Goal: Task Accomplishment & Management: Manage account settings

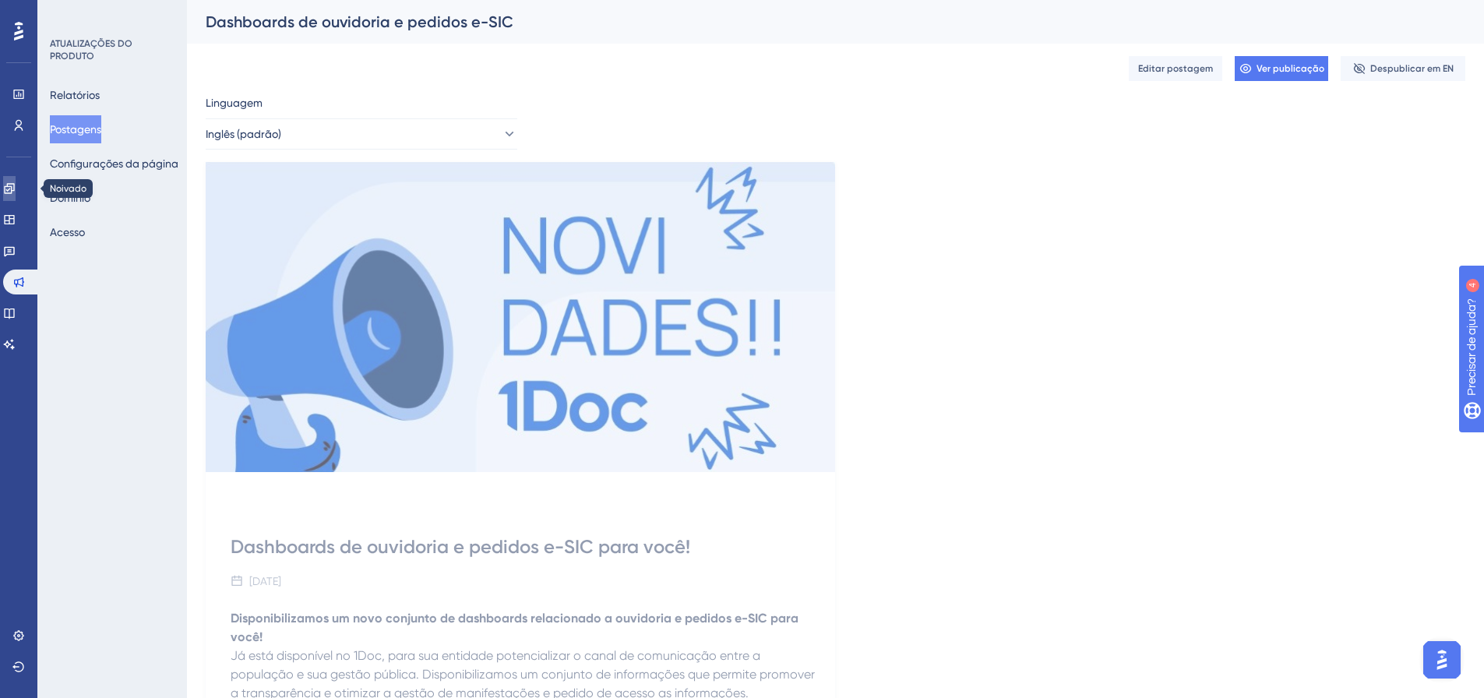
click at [16, 195] on link at bounding box center [9, 188] width 12 height 25
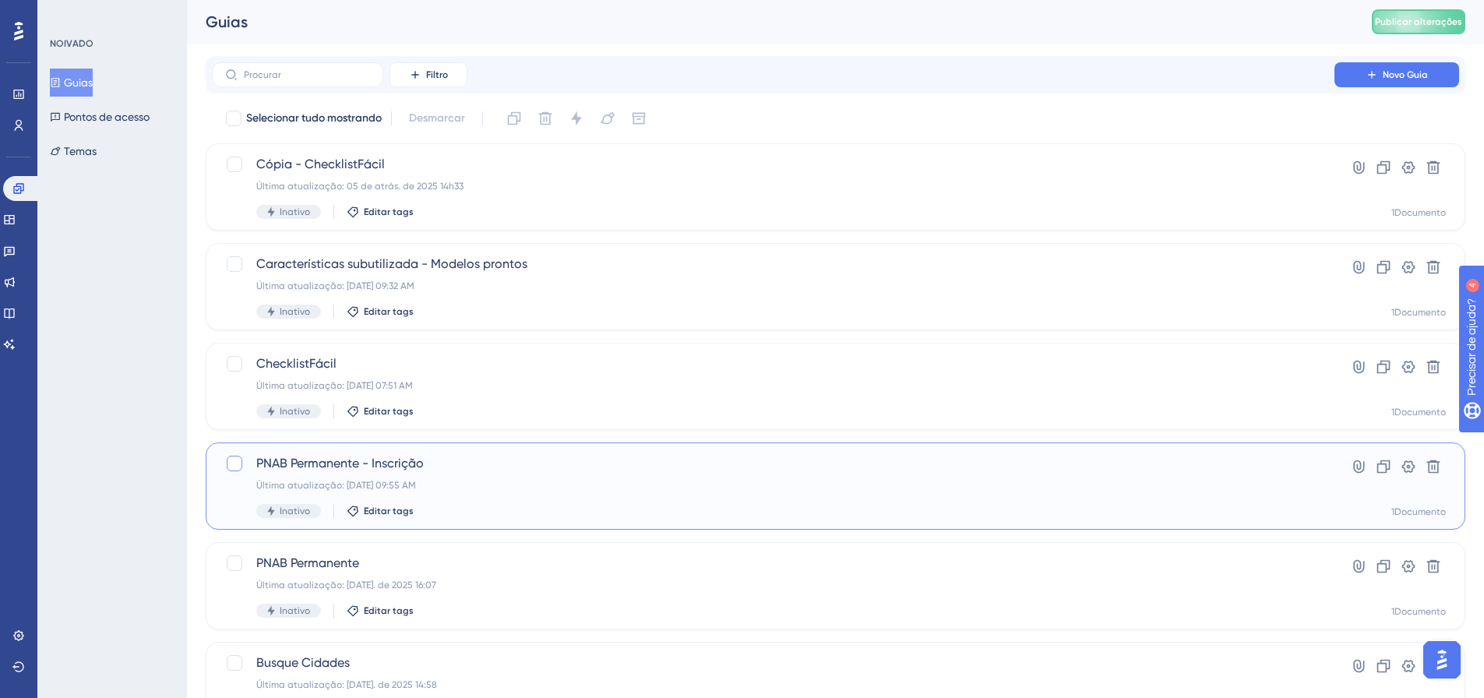
click at [225, 460] on div at bounding box center [234, 463] width 19 height 19
checkbox input "true"
click at [1388, 465] on icon at bounding box center [1383, 467] width 16 height 16
checkbox input "true"
checkbox input "false"
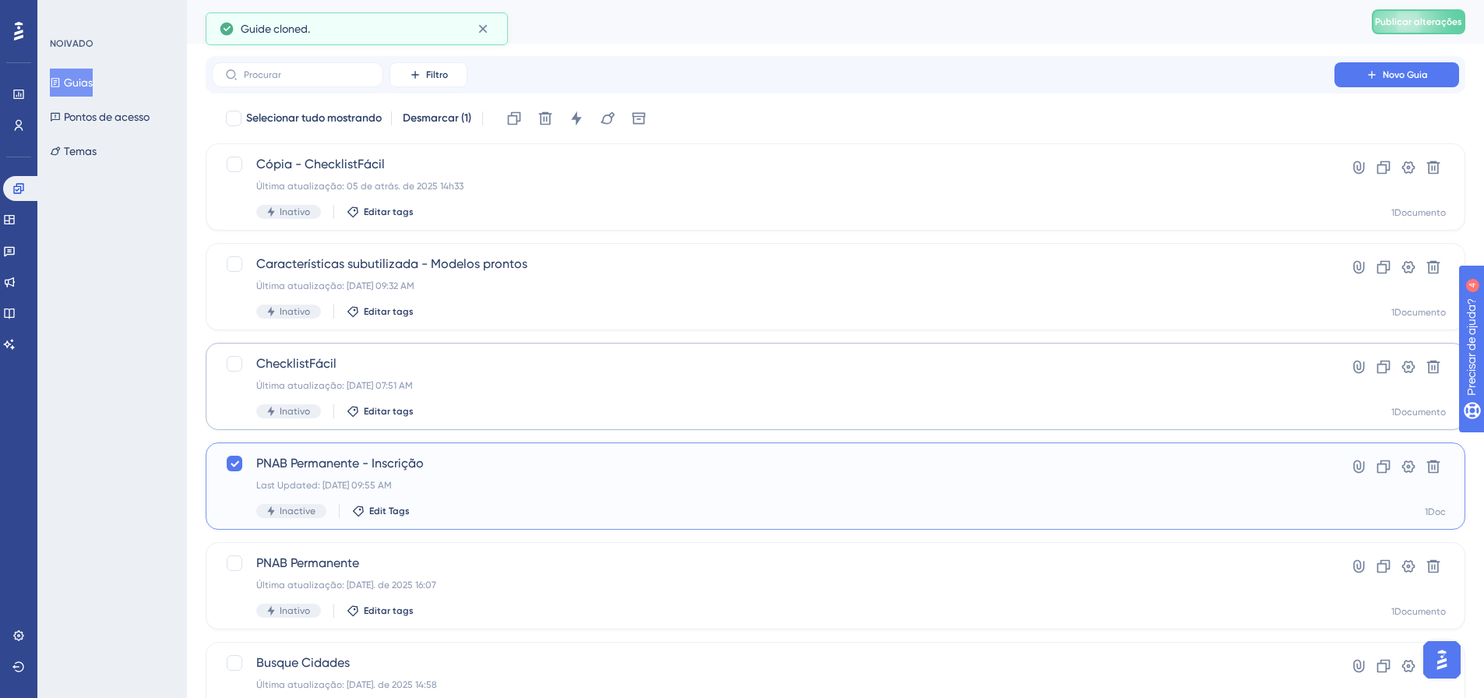
checkbox input "false"
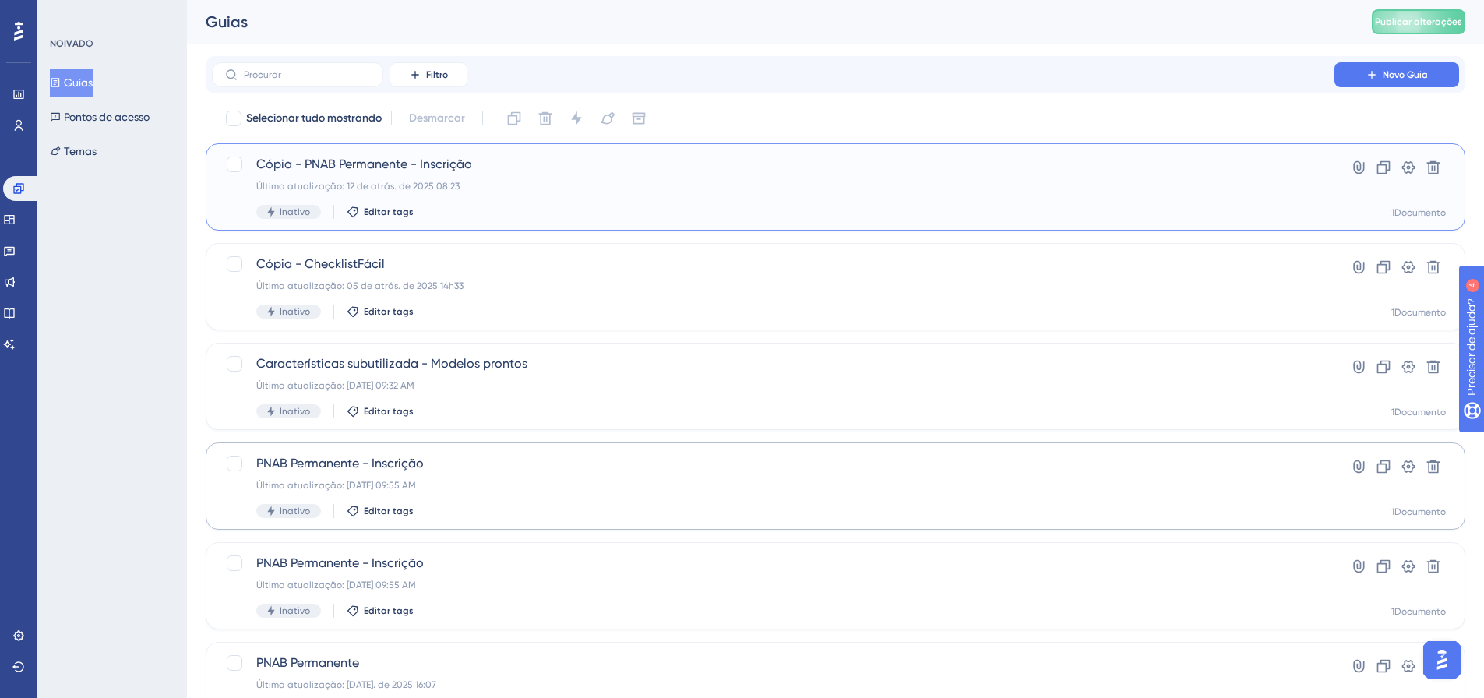
drag, startPoint x: 397, startPoint y: 187, endPoint x: 104, endPoint y: 254, distance: 300.4
click at [397, 187] on font "Última atualização: 12 de atrás. de 2025 08:23" at bounding box center [357, 186] width 203 height 11
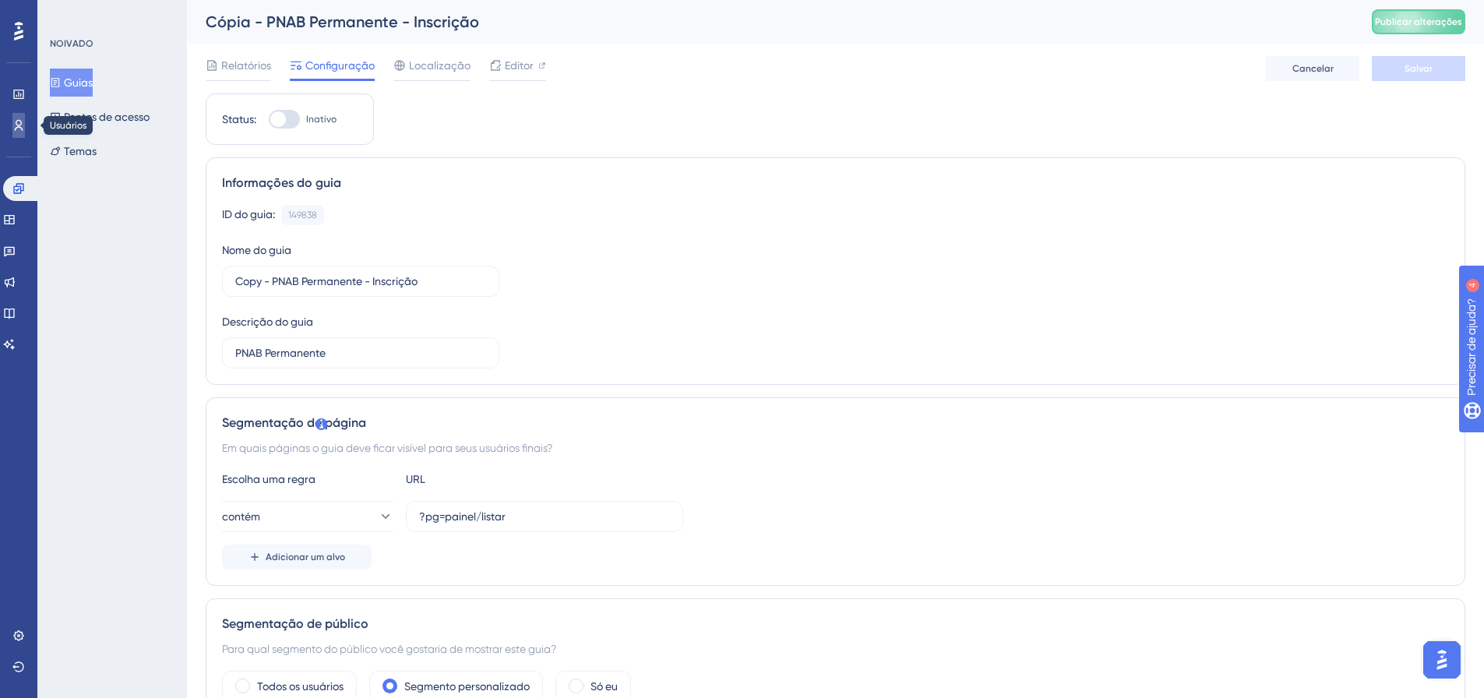
click at [12, 131] on link at bounding box center [18, 125] width 12 height 25
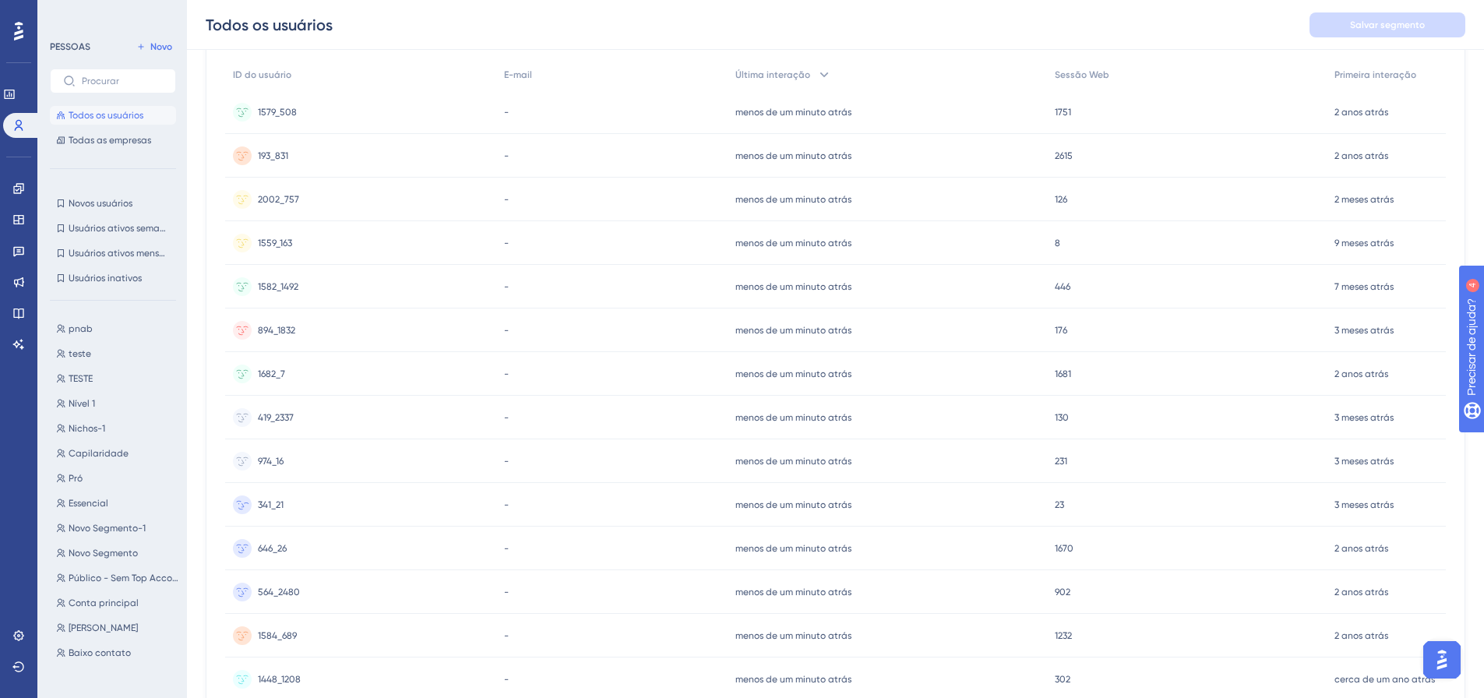
scroll to position [165, 0]
click at [25, 178] on link at bounding box center [18, 188] width 12 height 25
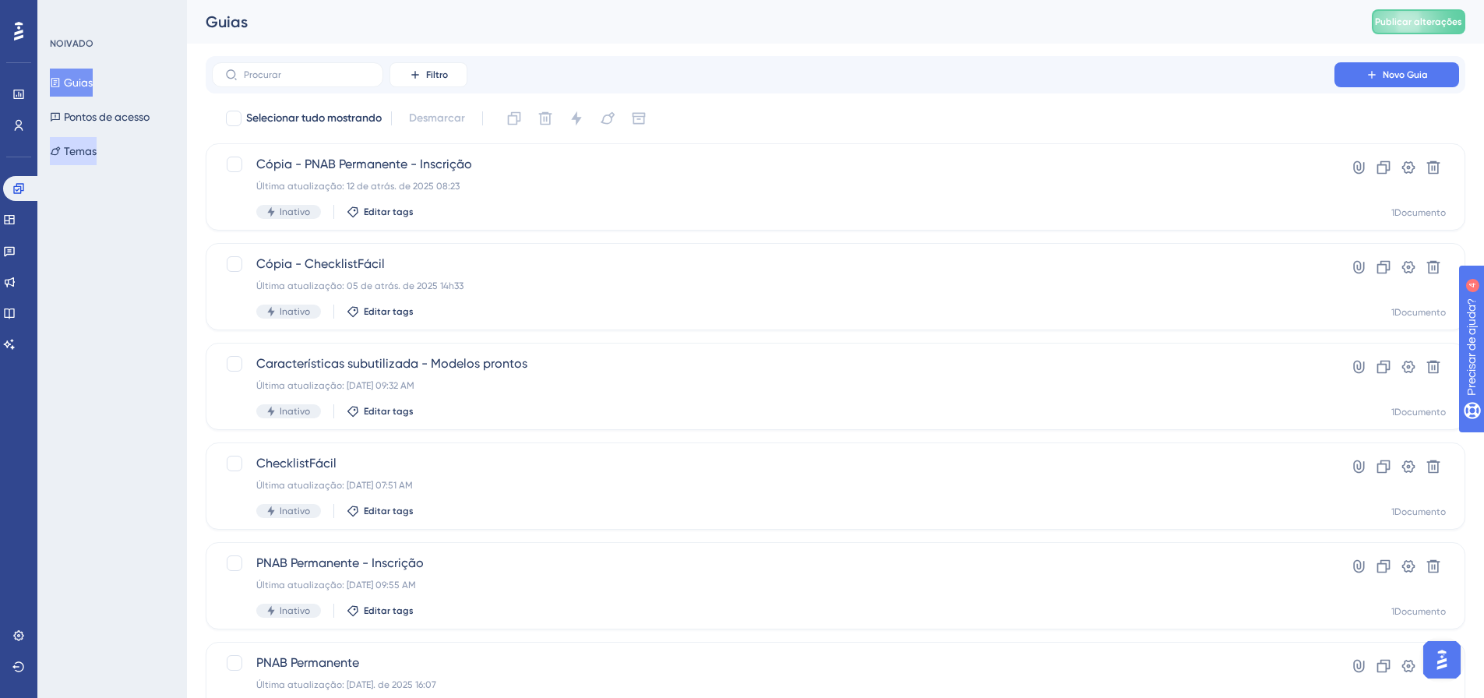
click at [84, 144] on font "Temas" at bounding box center [80, 151] width 33 height 19
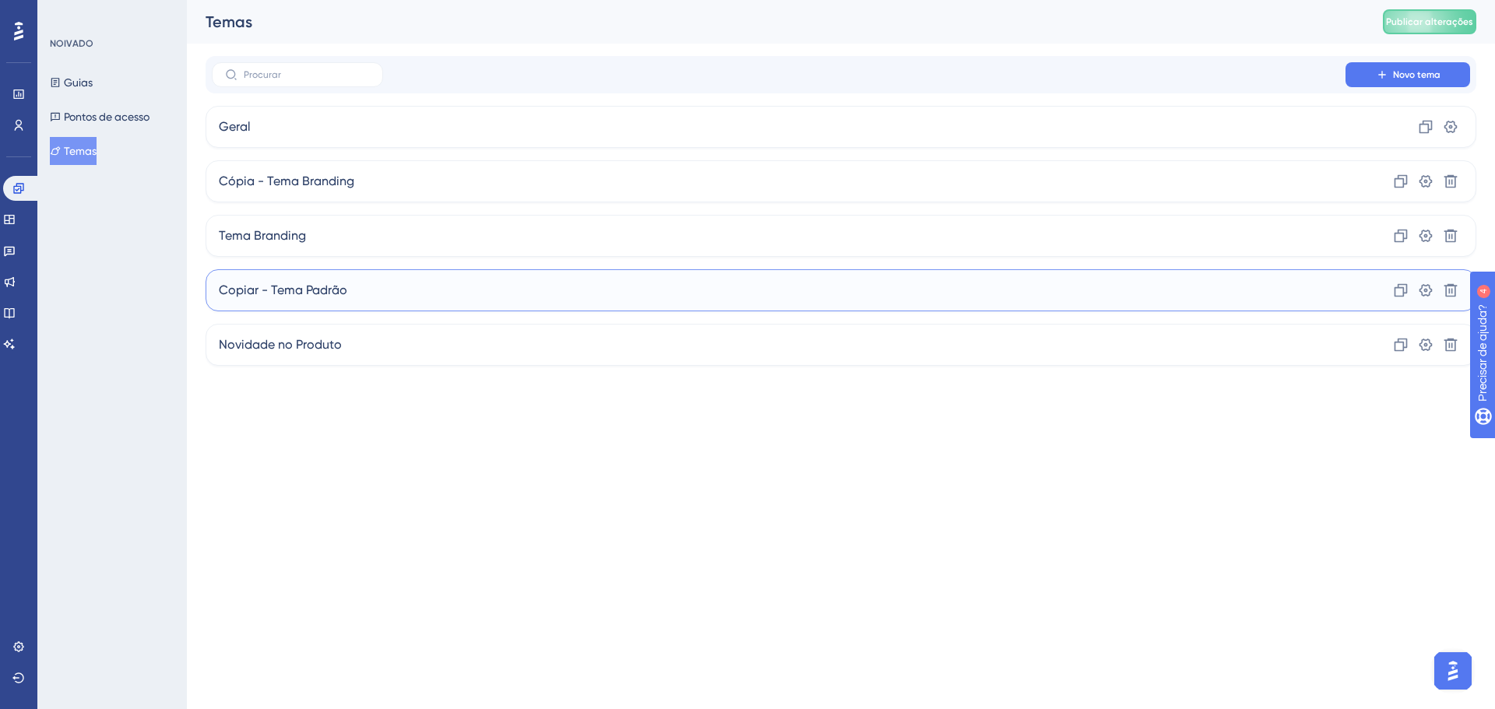
click at [340, 278] on div "Copiar - Tema Padrão Clone Configurações Excluir" at bounding box center [841, 290] width 1271 height 42
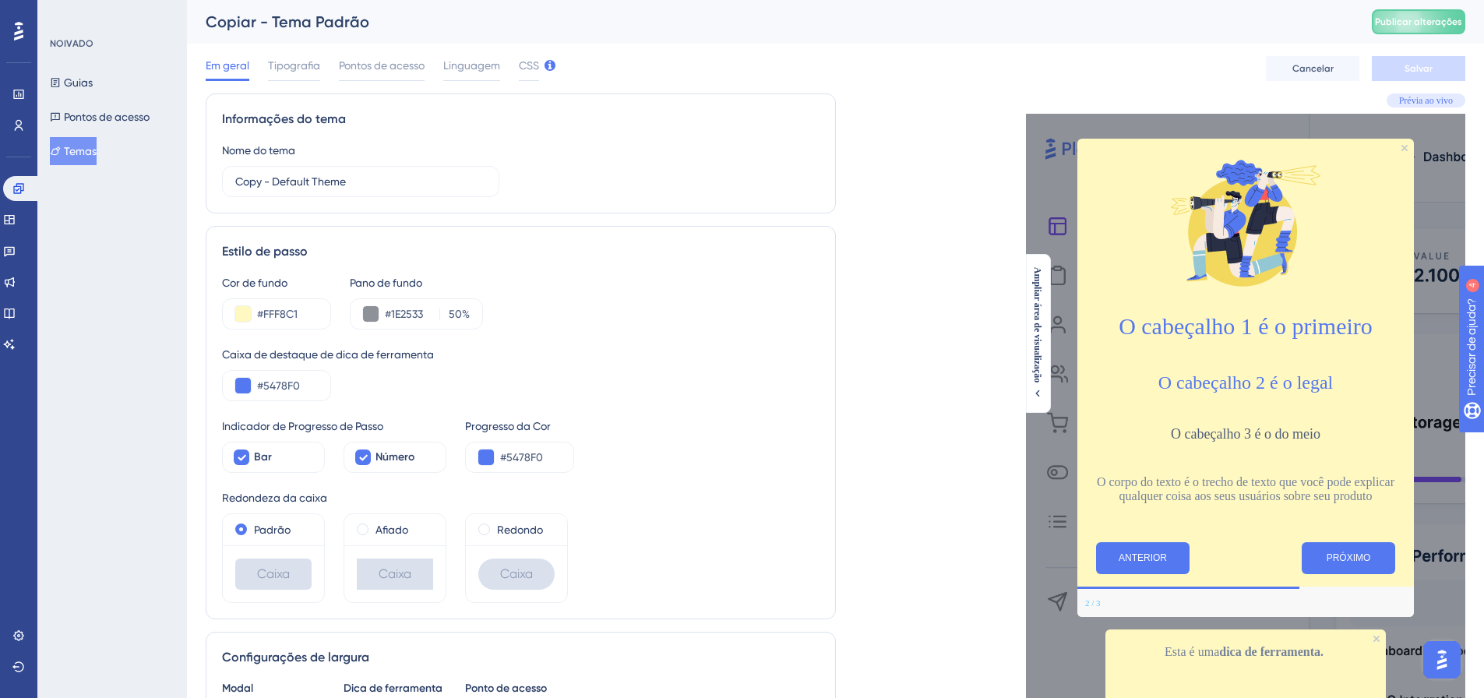
click at [224, 76] on div "Em geral" at bounding box center [228, 68] width 44 height 25
click at [224, 72] on span "Em geral" at bounding box center [228, 65] width 44 height 19
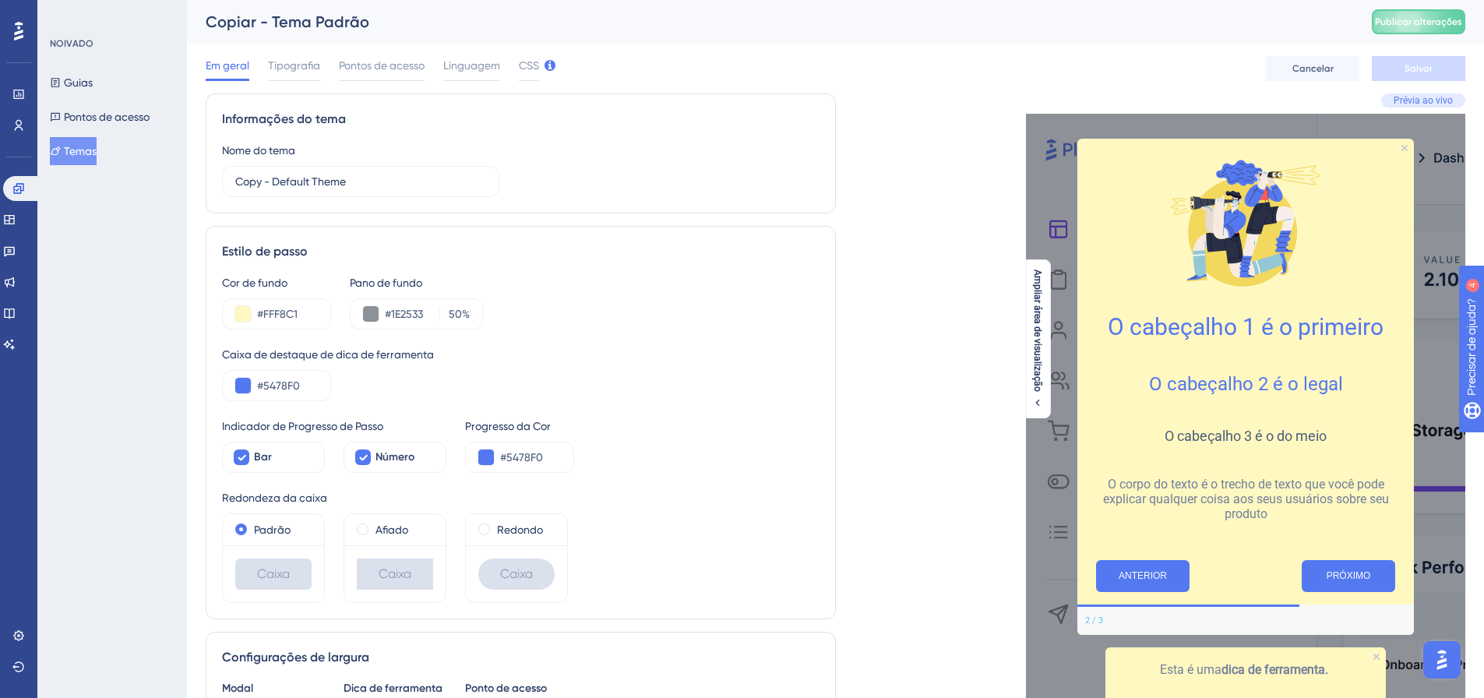
click at [79, 138] on button "Temas" at bounding box center [73, 151] width 47 height 28
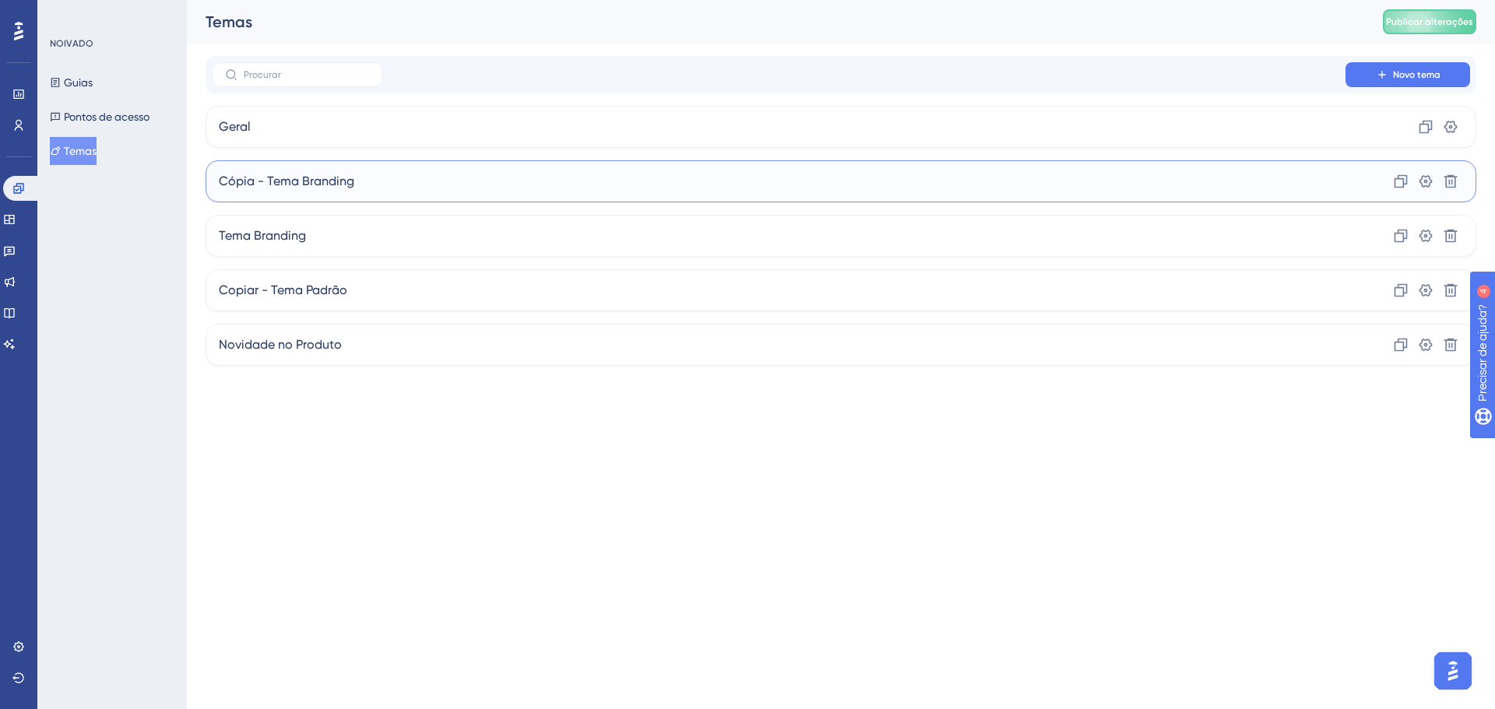
click at [305, 188] on span "Cópia - Tema Branding" at bounding box center [287, 181] width 136 height 19
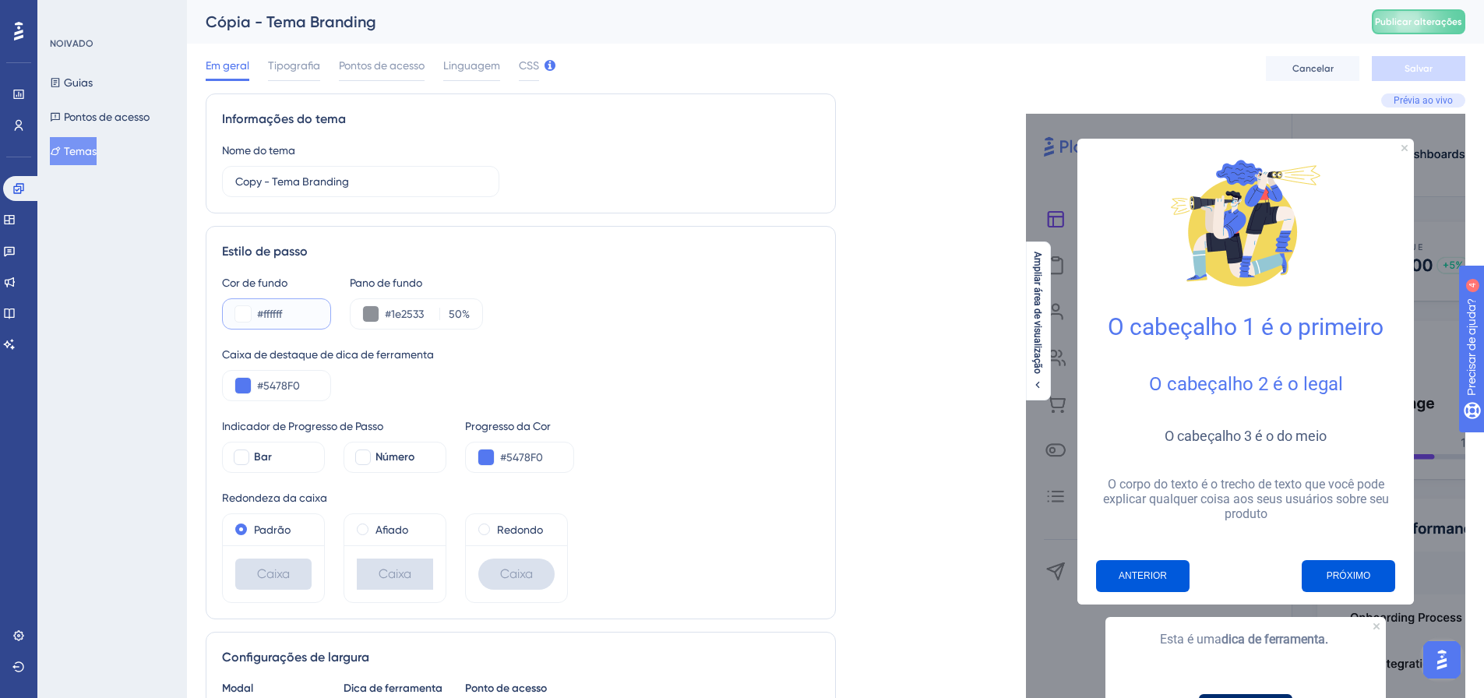
click at [288, 313] on input "#ffffff" at bounding box center [287, 314] width 61 height 19
paste input "0058D"
click at [305, 306] on input "#0058D" at bounding box center [287, 314] width 61 height 19
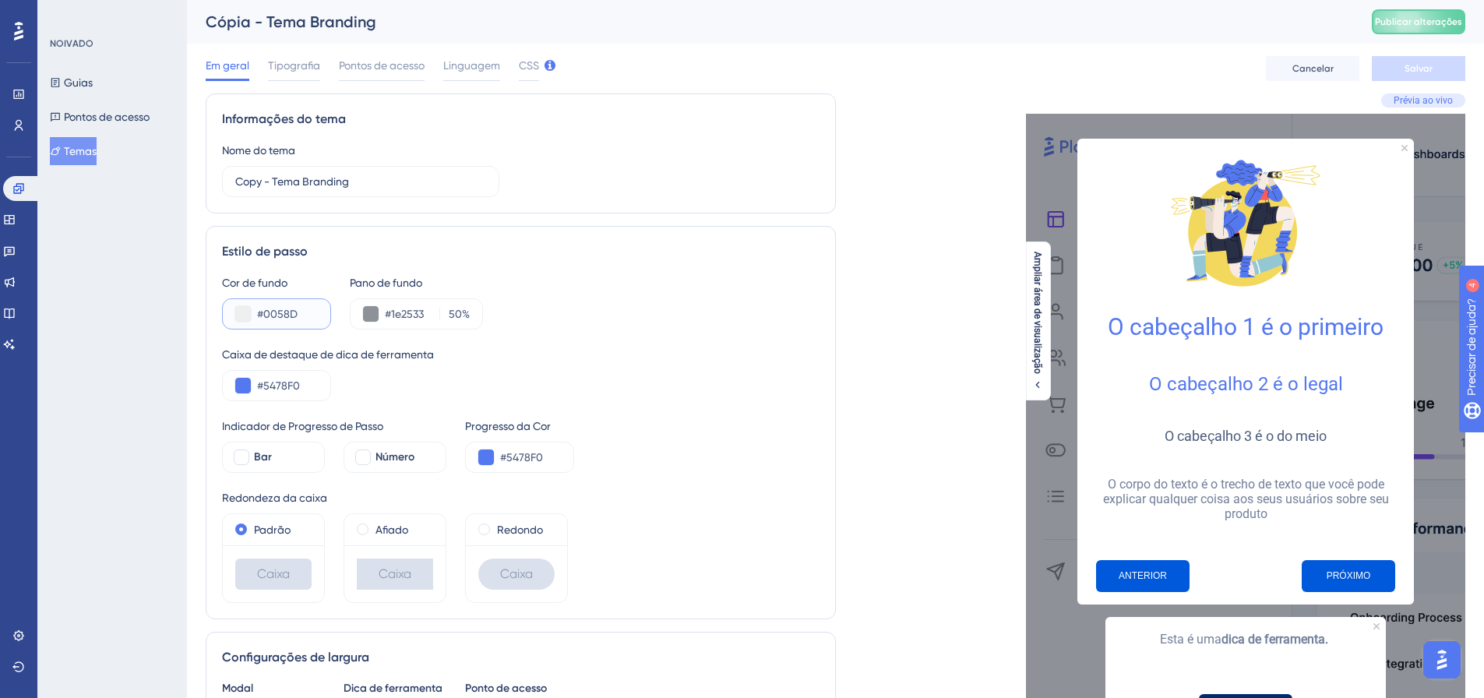
click at [305, 306] on input "#0058D" at bounding box center [287, 314] width 61 height 19
paste input "text"
click at [312, 322] on input "#0058D" at bounding box center [287, 314] width 61 height 19
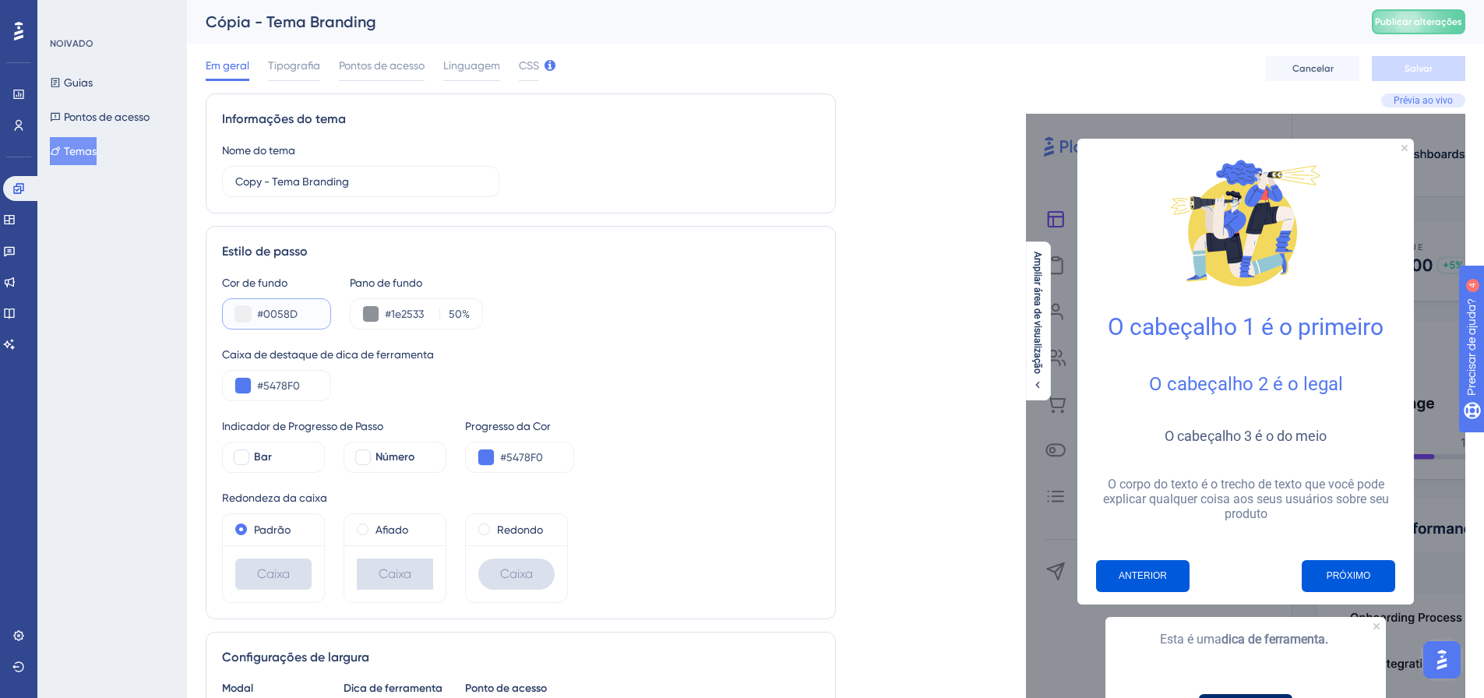
click at [312, 322] on input "#0058D" at bounding box center [287, 314] width 61 height 19
paste input "9DB"
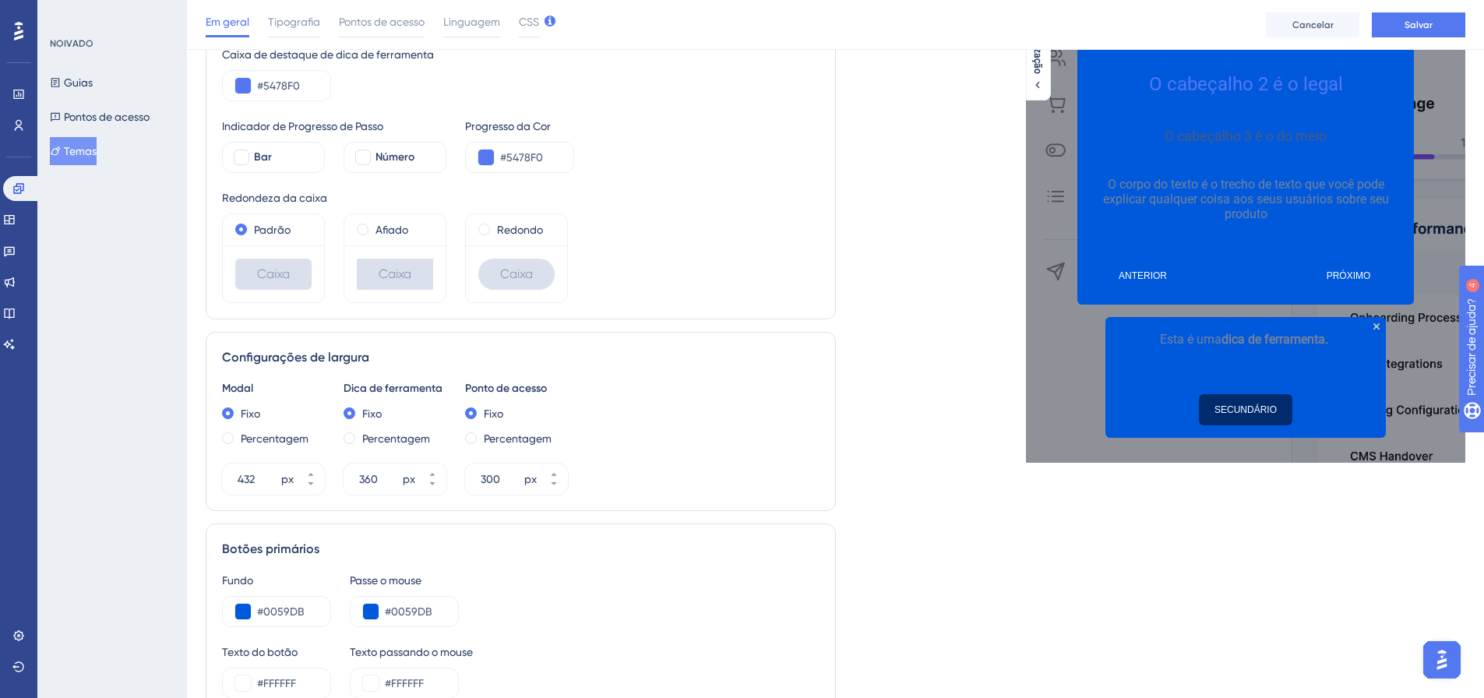
scroll to position [467, 0]
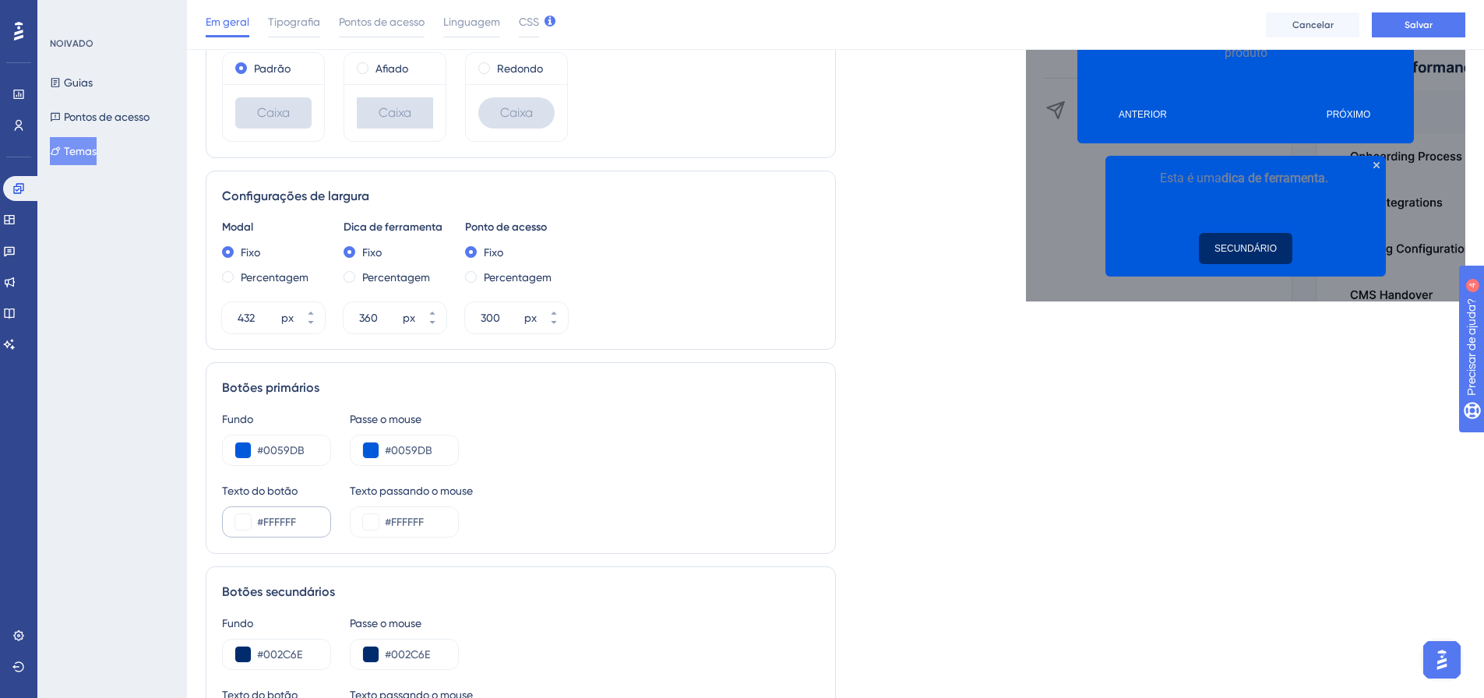
type input "#0059DB"
click at [278, 520] on input "#FFFFFF" at bounding box center [287, 521] width 61 height 19
click at [277, 520] on input "#FFFFFF" at bounding box center [287, 521] width 61 height 19
click at [276, 521] on input "#FFFFFF" at bounding box center [287, 521] width 61 height 19
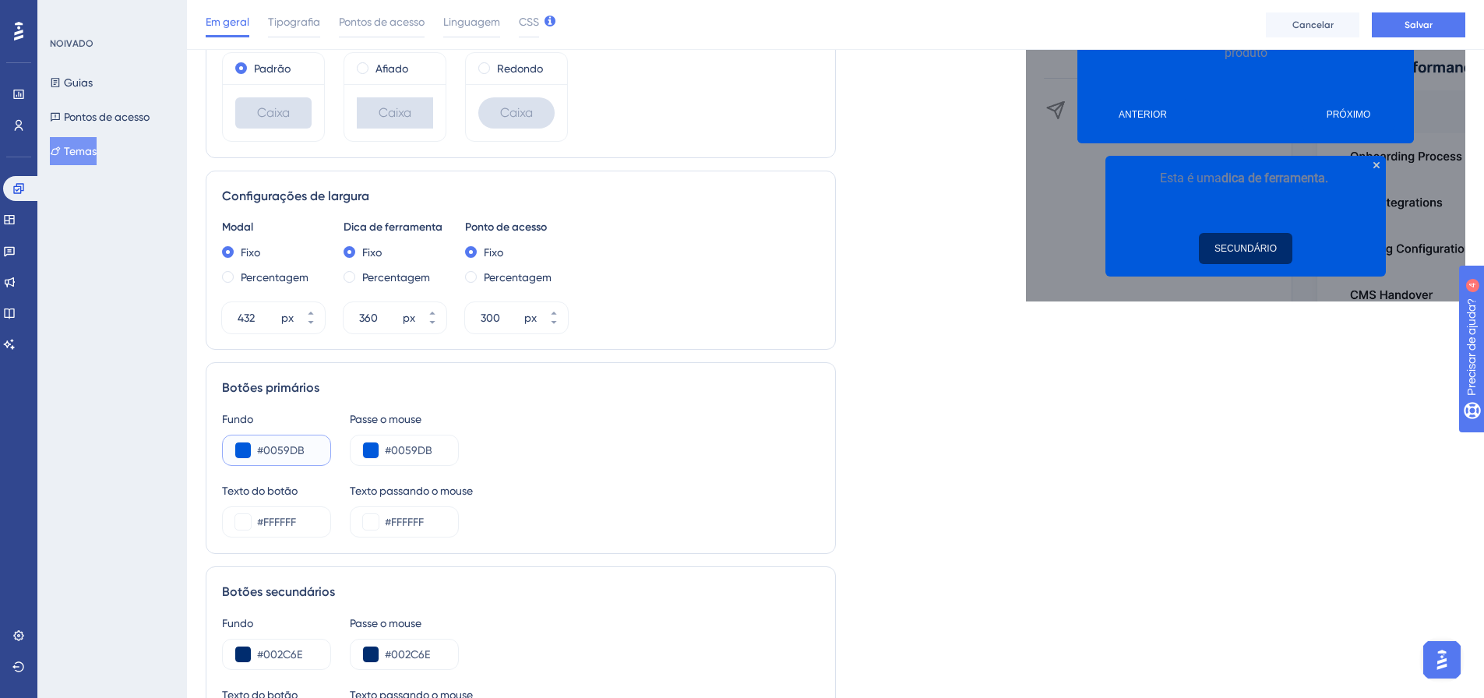
click at [287, 450] on input "#0059DB" at bounding box center [287, 450] width 61 height 19
paste input "FFFFFF"
type input "#FFFFFF"
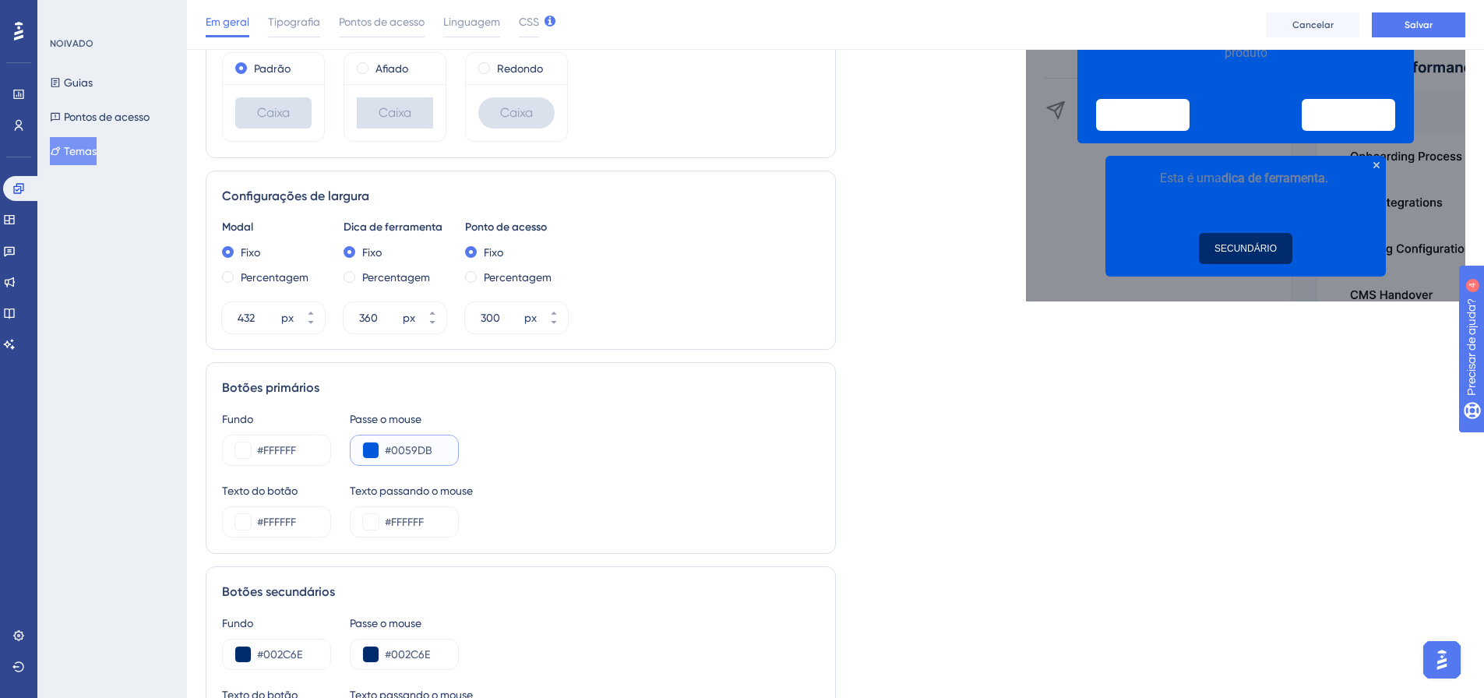
click at [400, 455] on input "#0059DB" at bounding box center [415, 450] width 61 height 19
click at [422, 530] on input "#FFFFFF" at bounding box center [415, 521] width 61 height 19
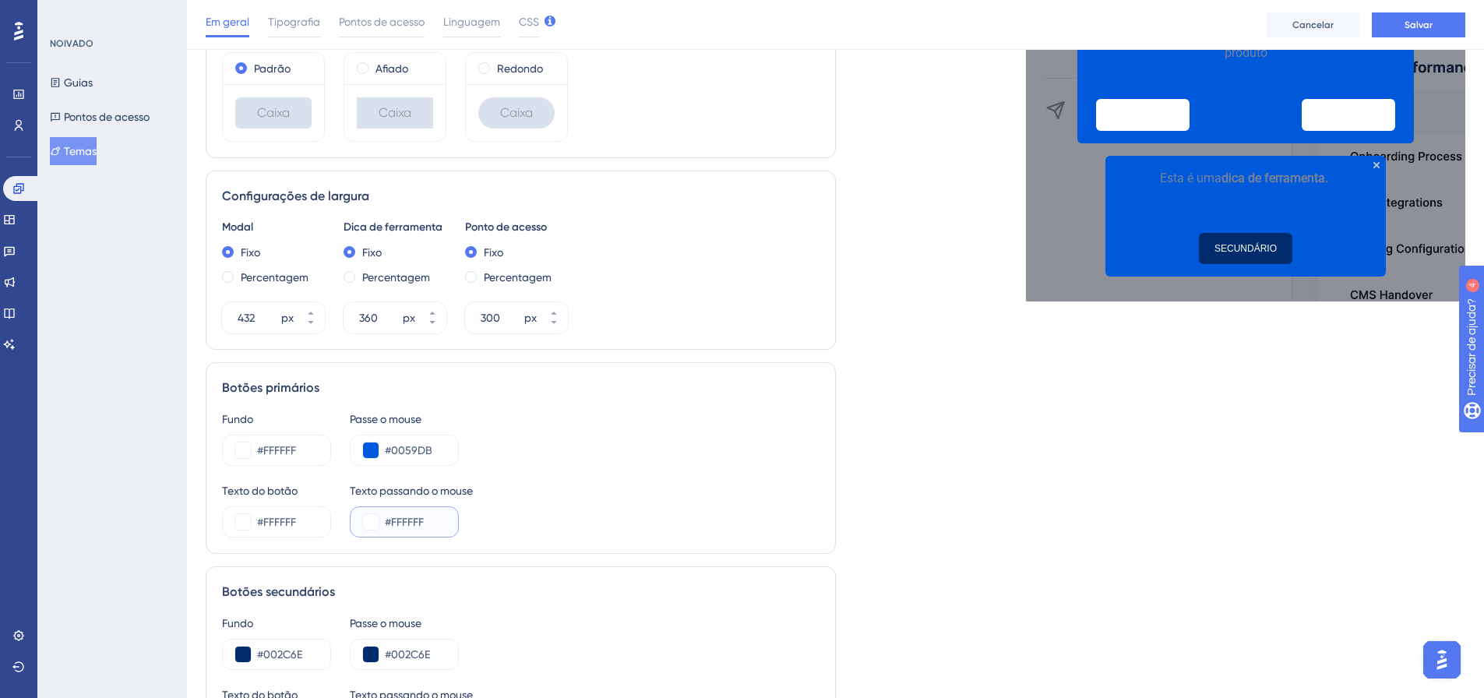
click at [422, 530] on input "#FFFFFF" at bounding box center [415, 521] width 61 height 19
paste input "0059DB"
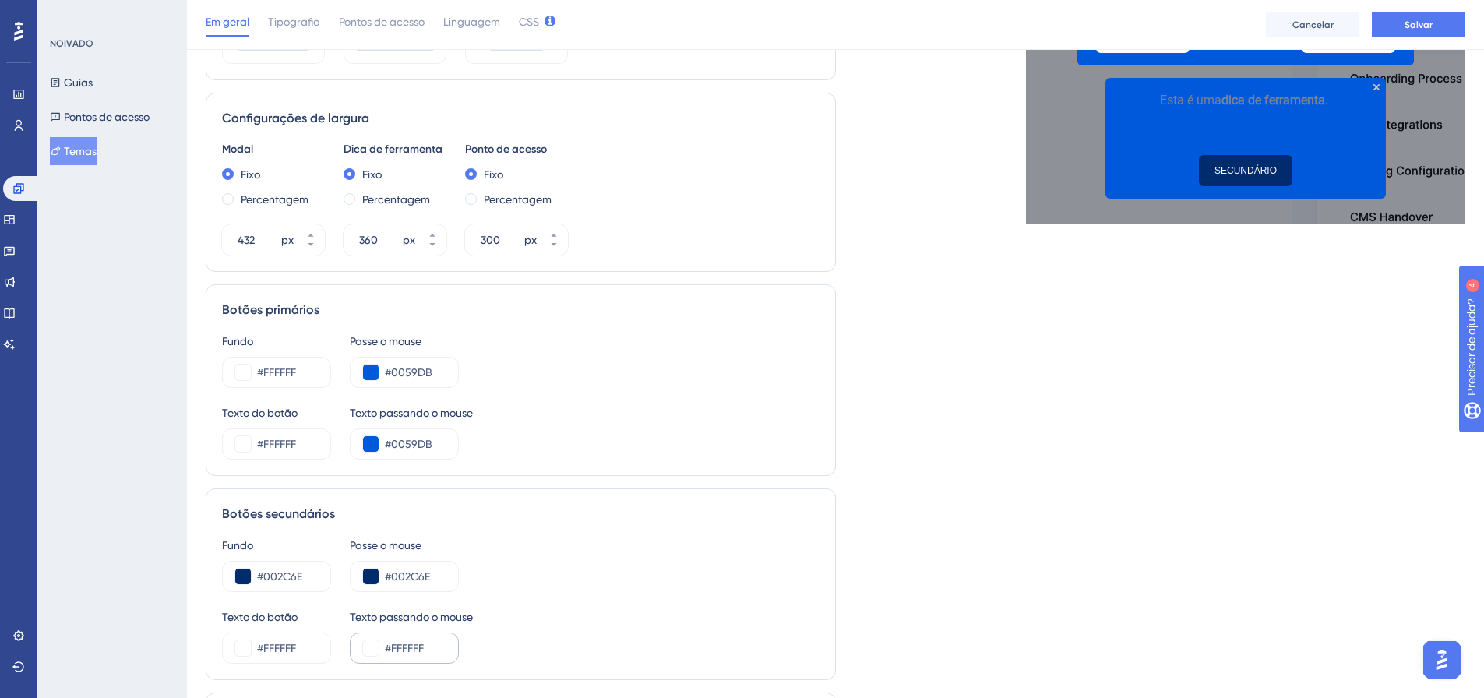
click at [412, 637] on div "#FFFFFF" at bounding box center [404, 647] width 109 height 31
click at [413, 638] on div "#FFFFFF" at bounding box center [404, 647] width 109 height 31
click at [412, 641] on input "#FFFFFF" at bounding box center [415, 648] width 61 height 19
click at [411, 642] on input "#FFFFFF" at bounding box center [415, 648] width 61 height 19
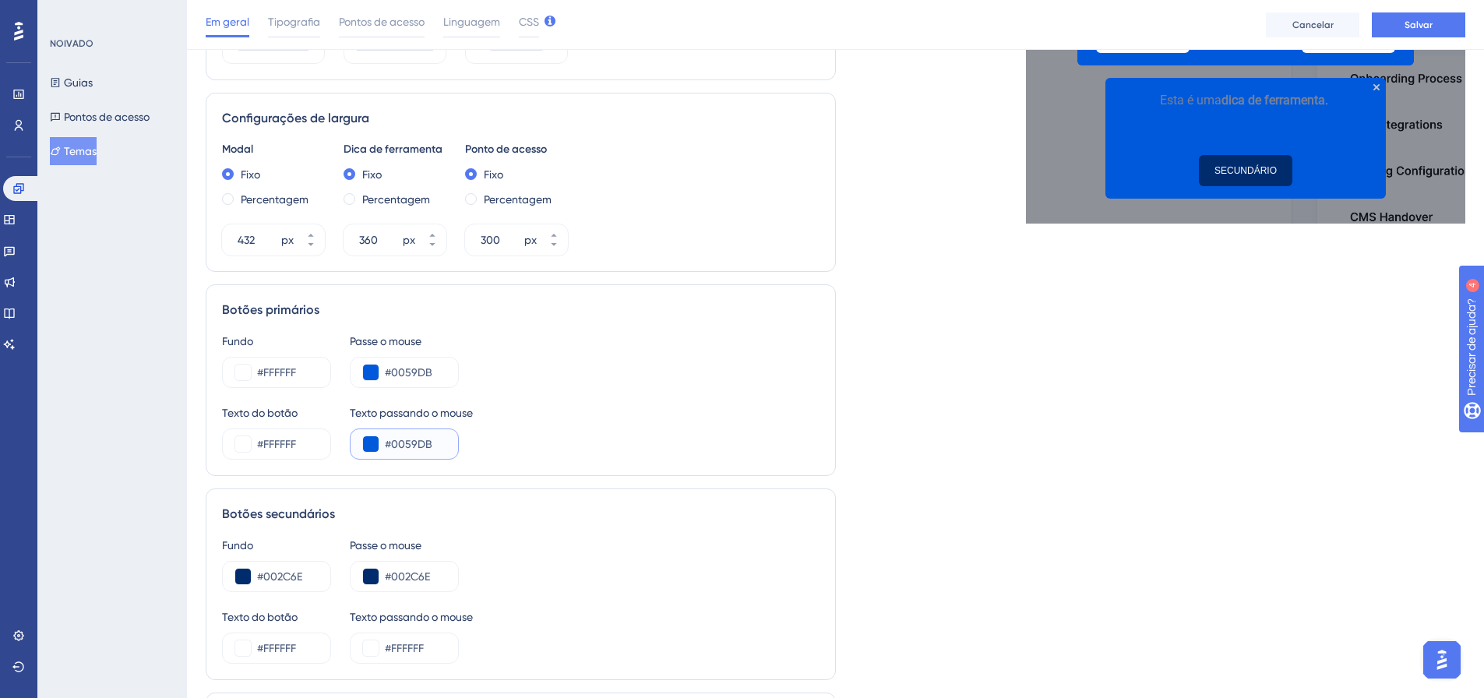
click at [407, 446] on input "#0059DB" at bounding box center [415, 444] width 61 height 19
paste input "FFFFFF"
type input "#FFFFFF"
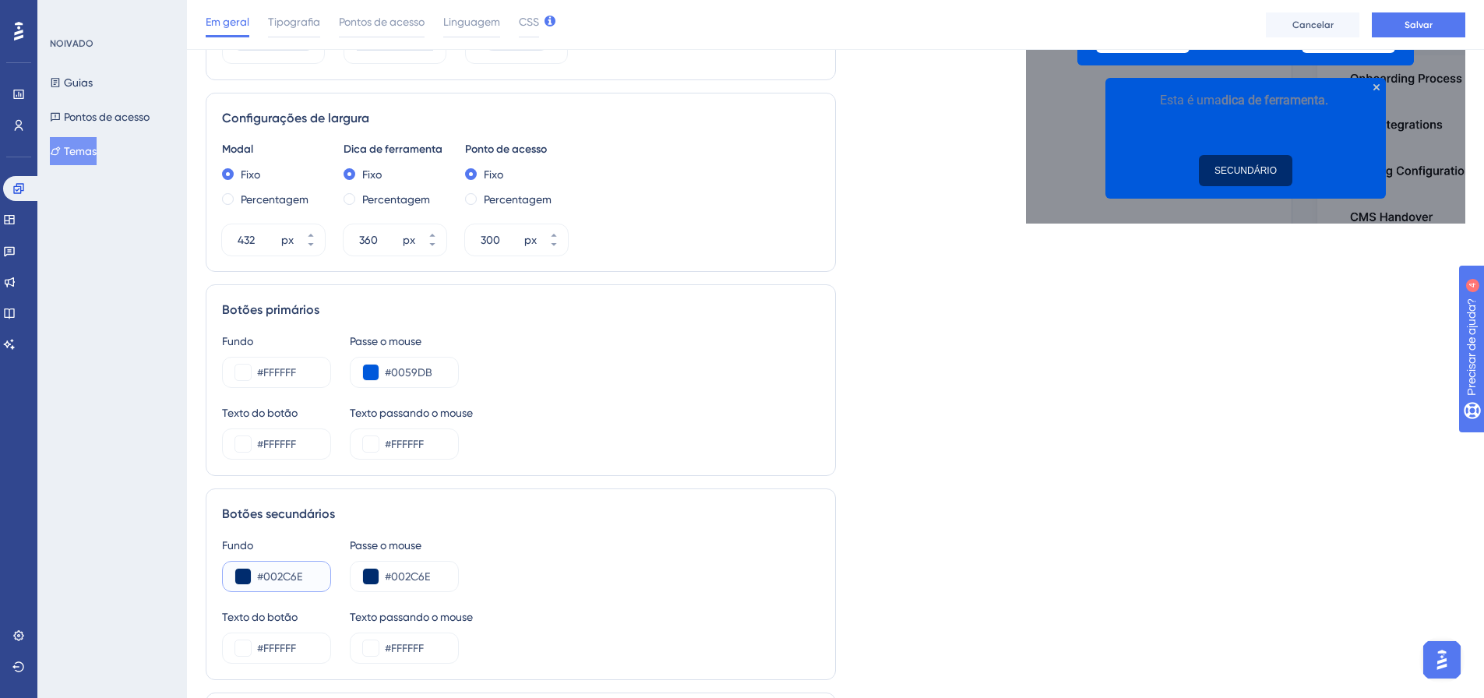
click at [297, 574] on input "#002C6E" at bounding box center [287, 576] width 61 height 19
click at [261, 366] on input "#FFFFFF" at bounding box center [287, 372] width 61 height 19
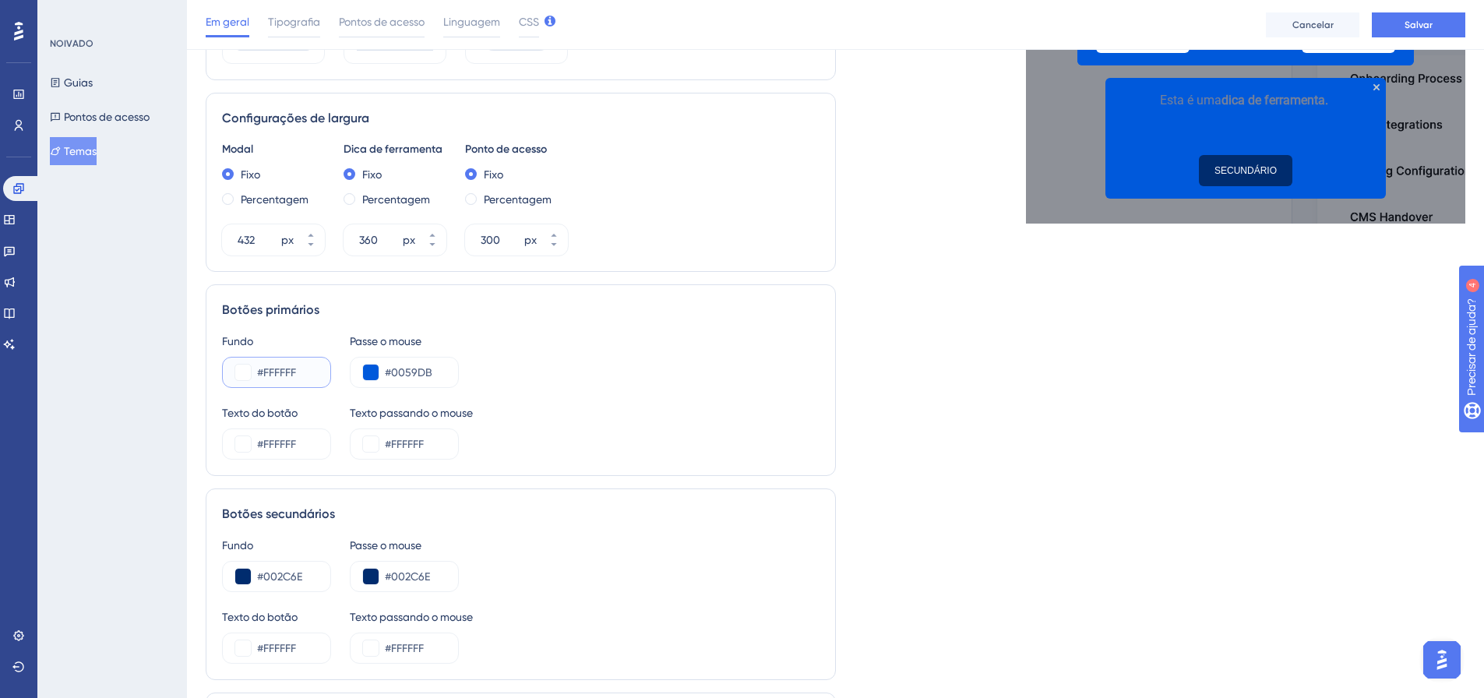
click at [261, 366] on input "#FFFFFF" at bounding box center [287, 372] width 61 height 19
paste input "002C6E"
type input "#002C6E"
click at [392, 366] on input "#0059DB" at bounding box center [415, 372] width 61 height 19
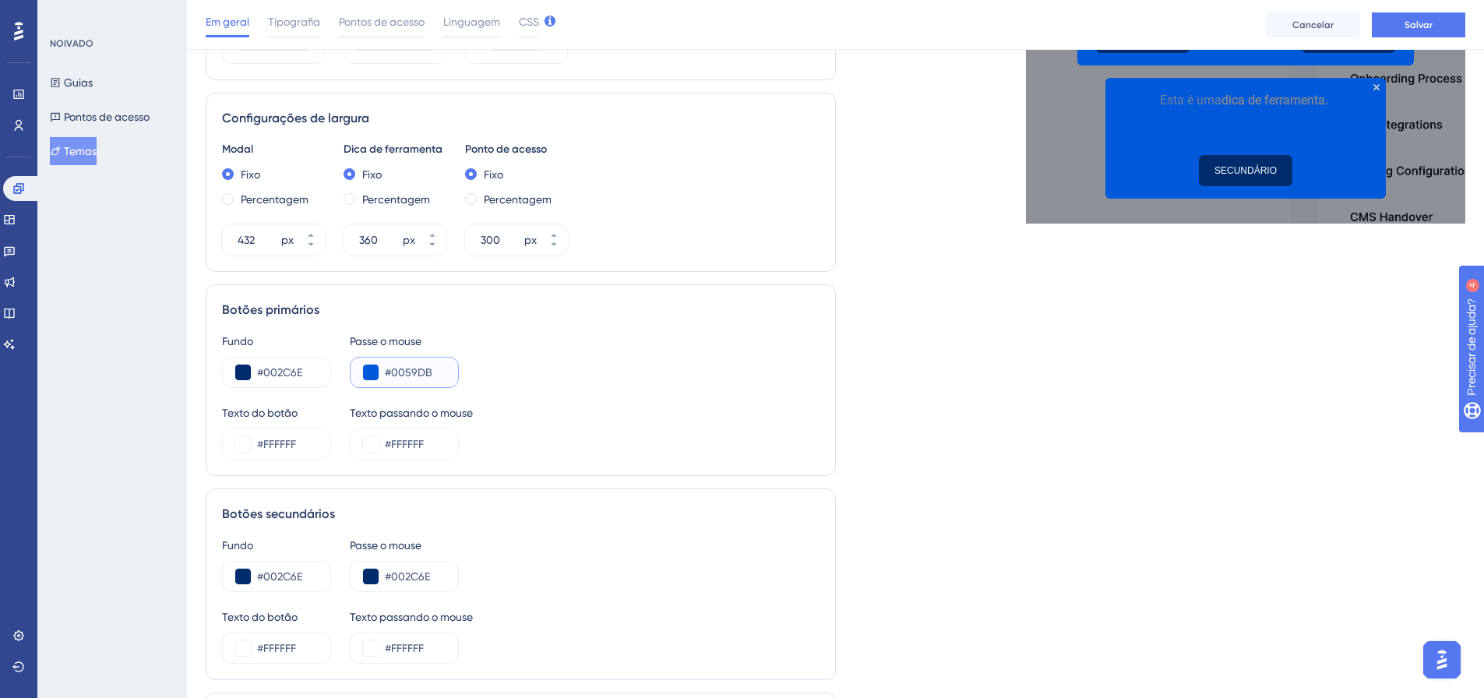
click at [392, 366] on input "#0059DB" at bounding box center [415, 372] width 61 height 19
paste input "2C6E"
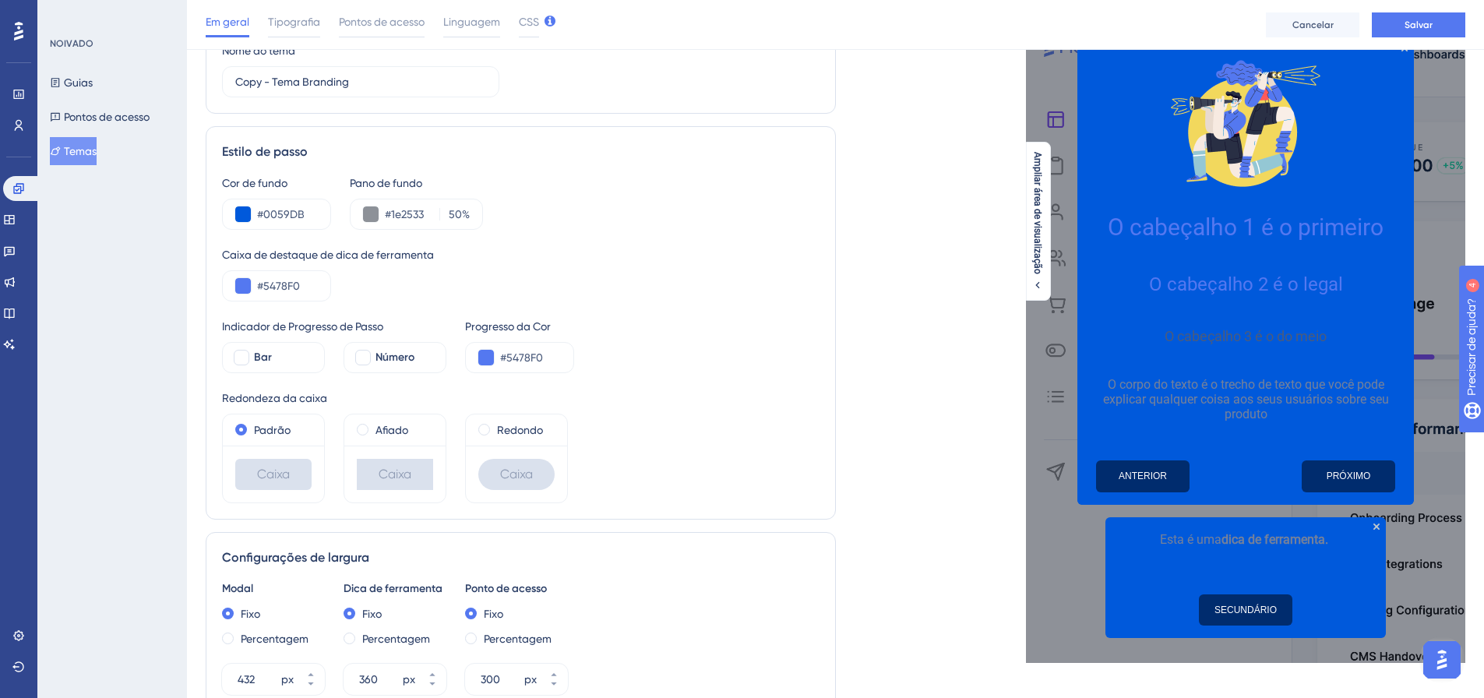
scroll to position [78, 0]
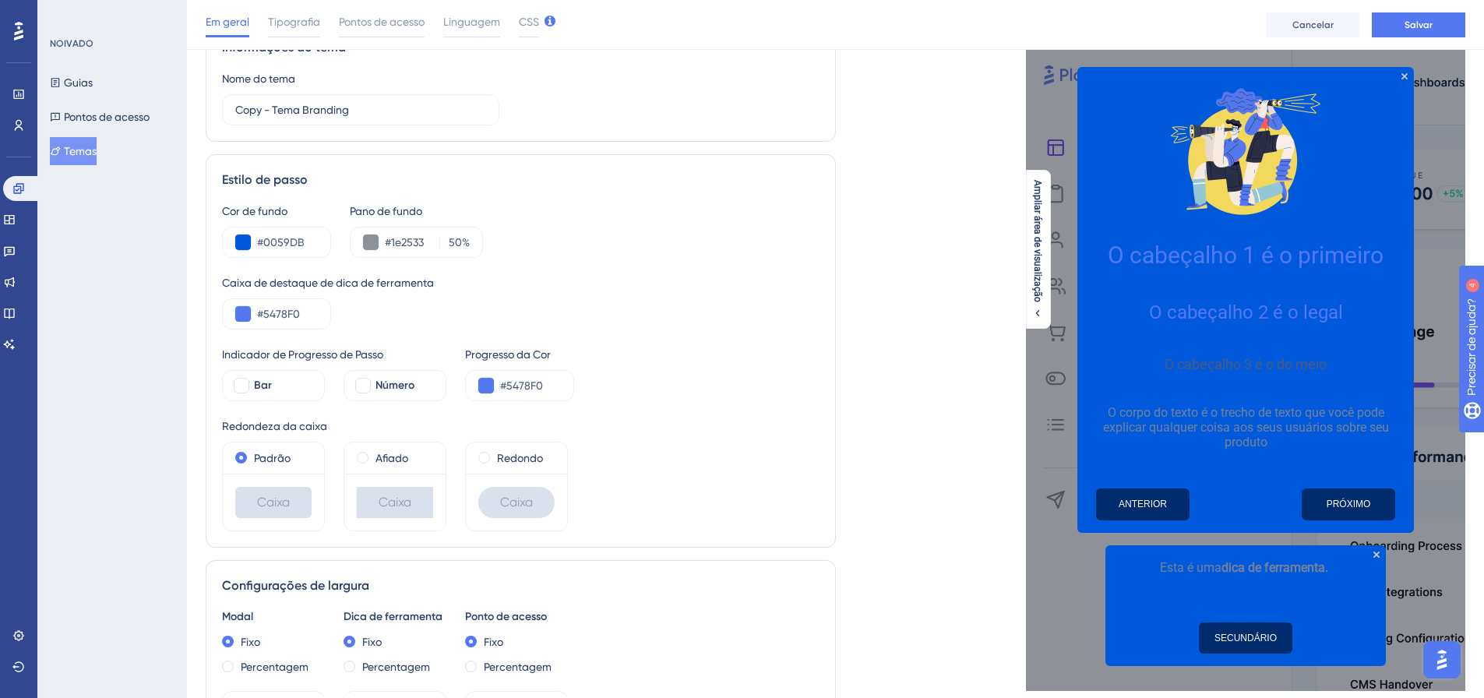
type input "#002C6E"
drag, startPoint x: 1439, startPoint y: 46, endPoint x: 1435, endPoint y: 27, distance: 19.1
click at [1439, 40] on div "Em geral Tipografia Pontos de acesso Linguagem CSS Cancelar Salvar" at bounding box center [835, 25] width 1297 height 50
click at [1435, 25] on button "Salvar" at bounding box center [1417, 24] width 93 height 25
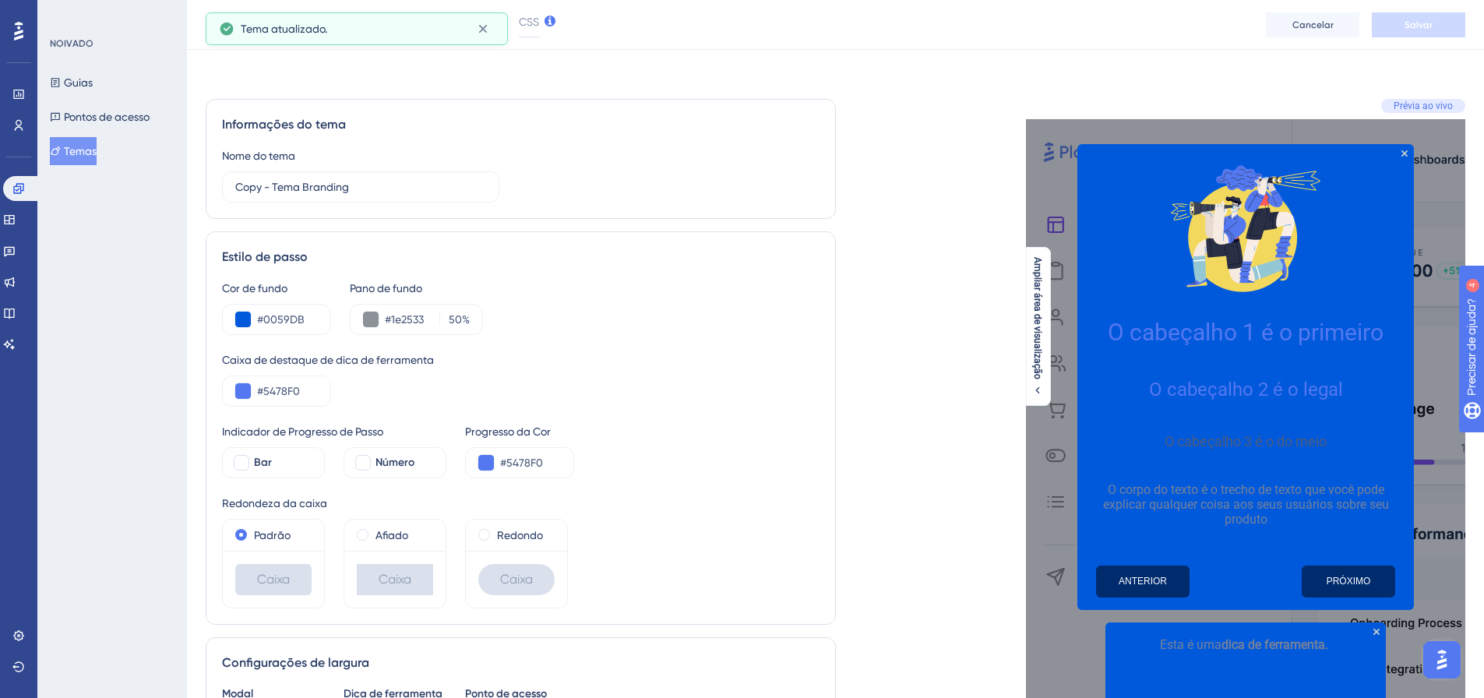
scroll to position [0, 0]
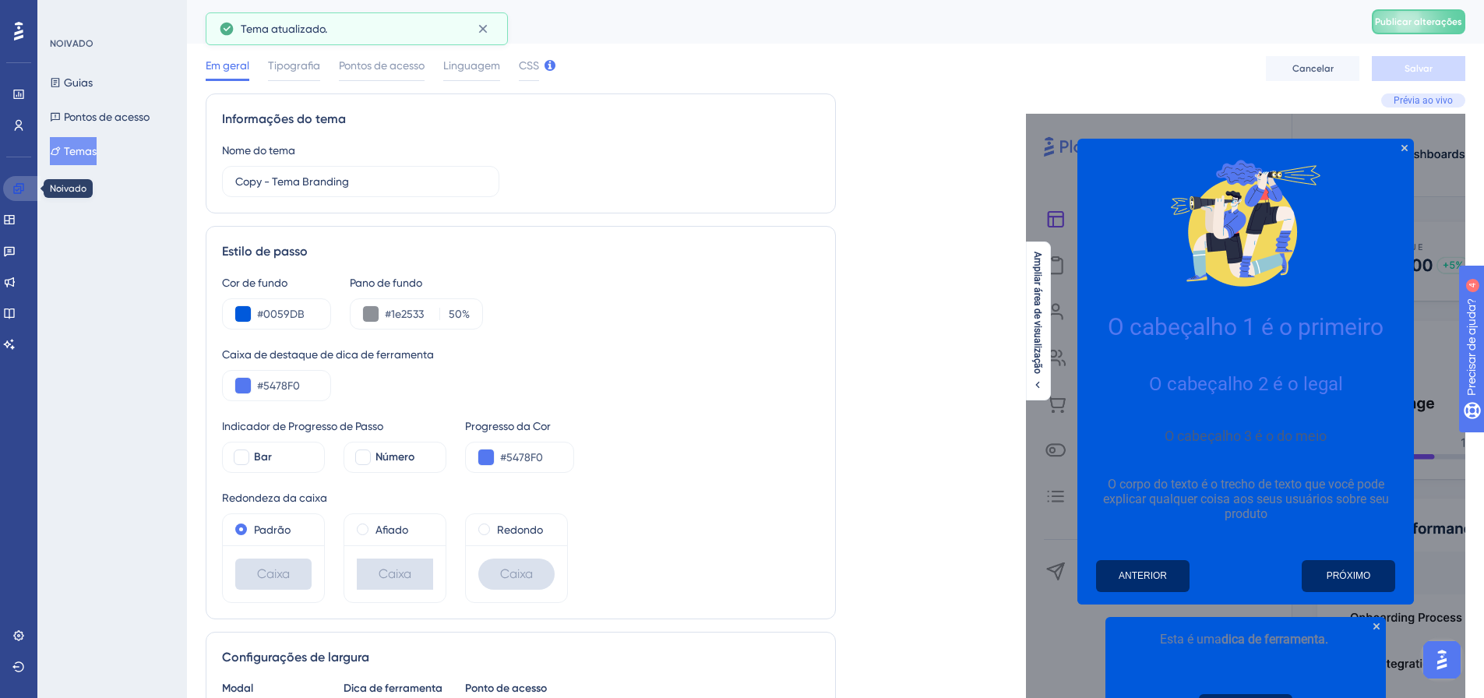
click at [30, 181] on link at bounding box center [21, 188] width 37 height 25
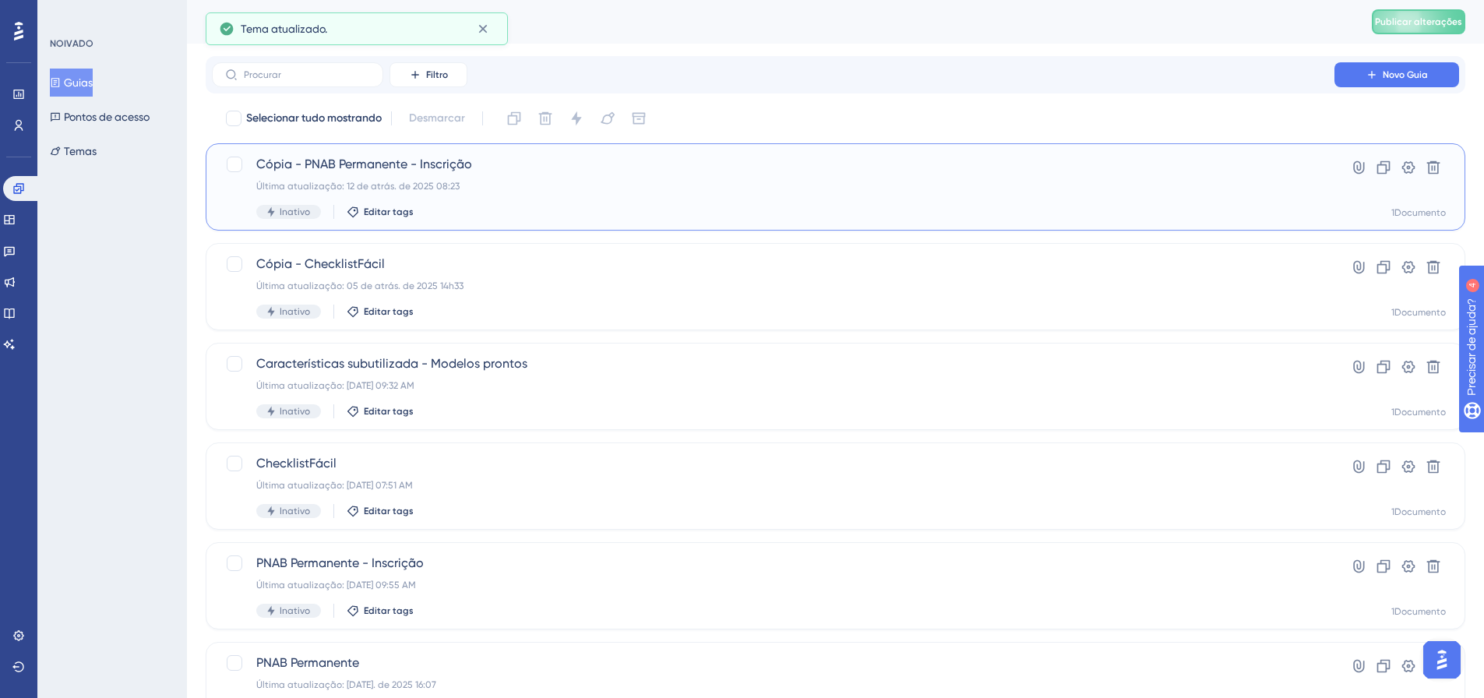
click at [385, 174] on div "Cópia - PNAB Permanente - Inscrição Última atualização: 12 de atrás. de 2025 08…" at bounding box center [772, 187] width 1033 height 64
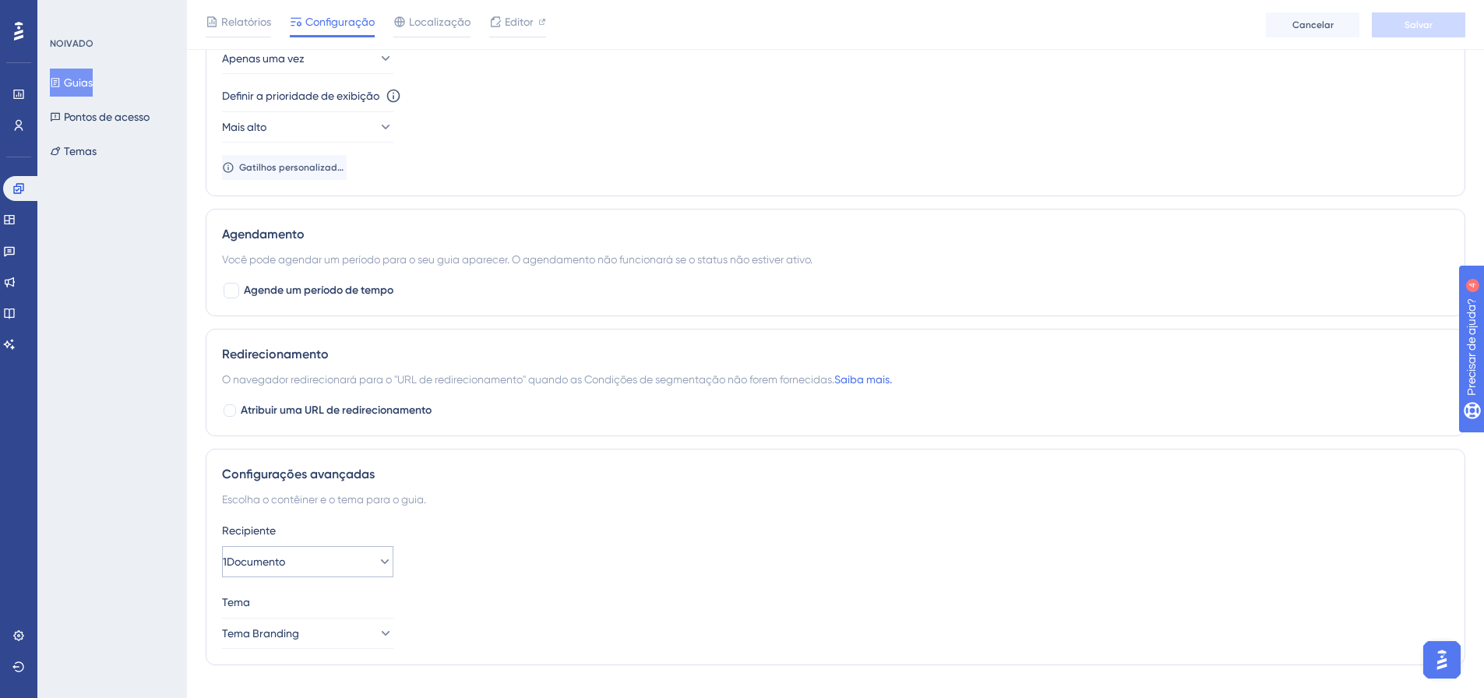
scroll to position [939, 0]
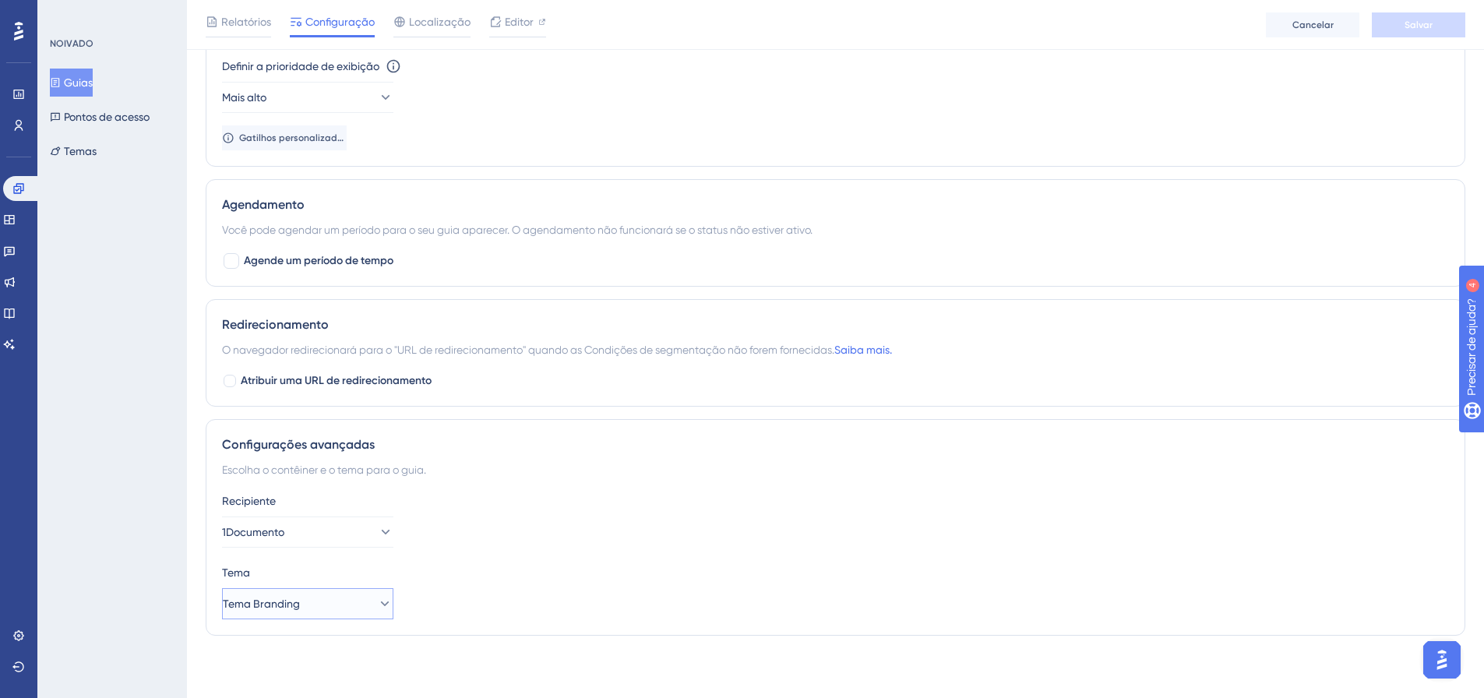
click at [300, 607] on font "Tema Branding" at bounding box center [261, 603] width 77 height 12
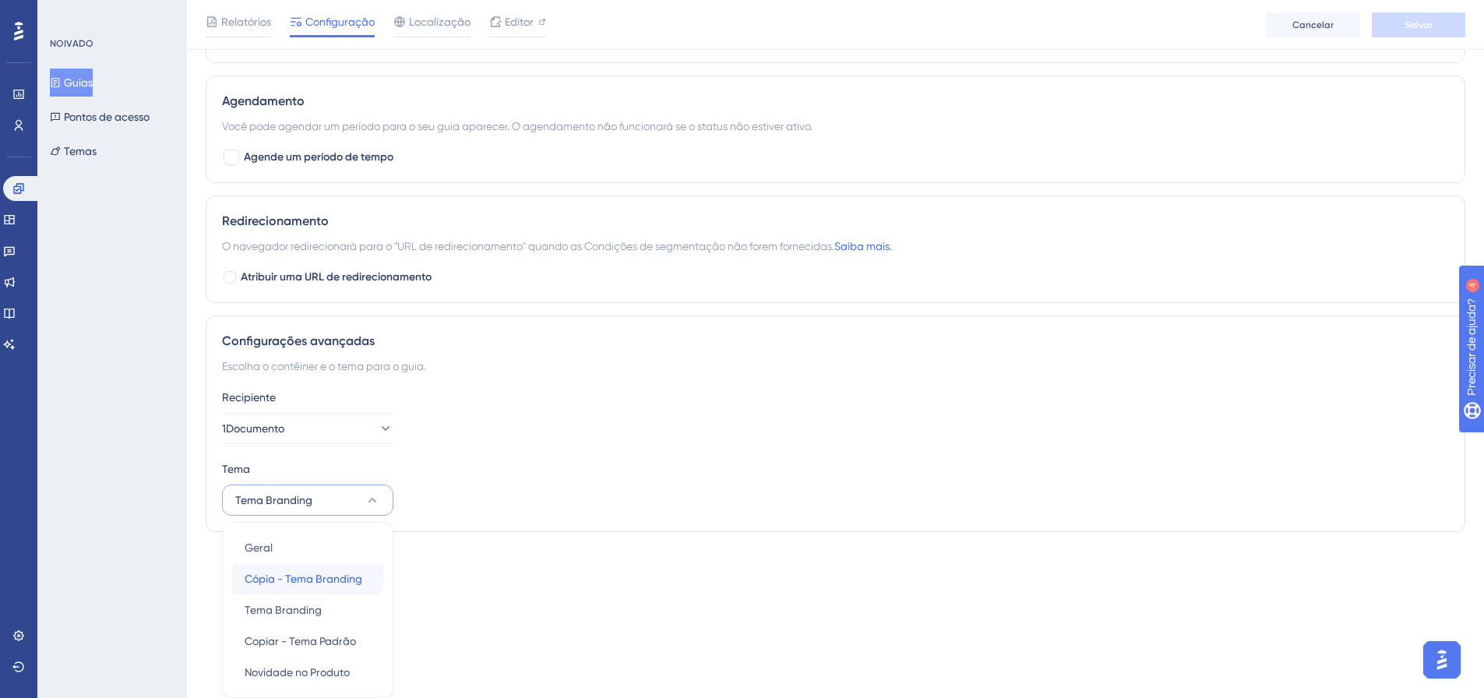
click at [322, 578] on font "Cópia - Tema Branding" at bounding box center [304, 578] width 118 height 12
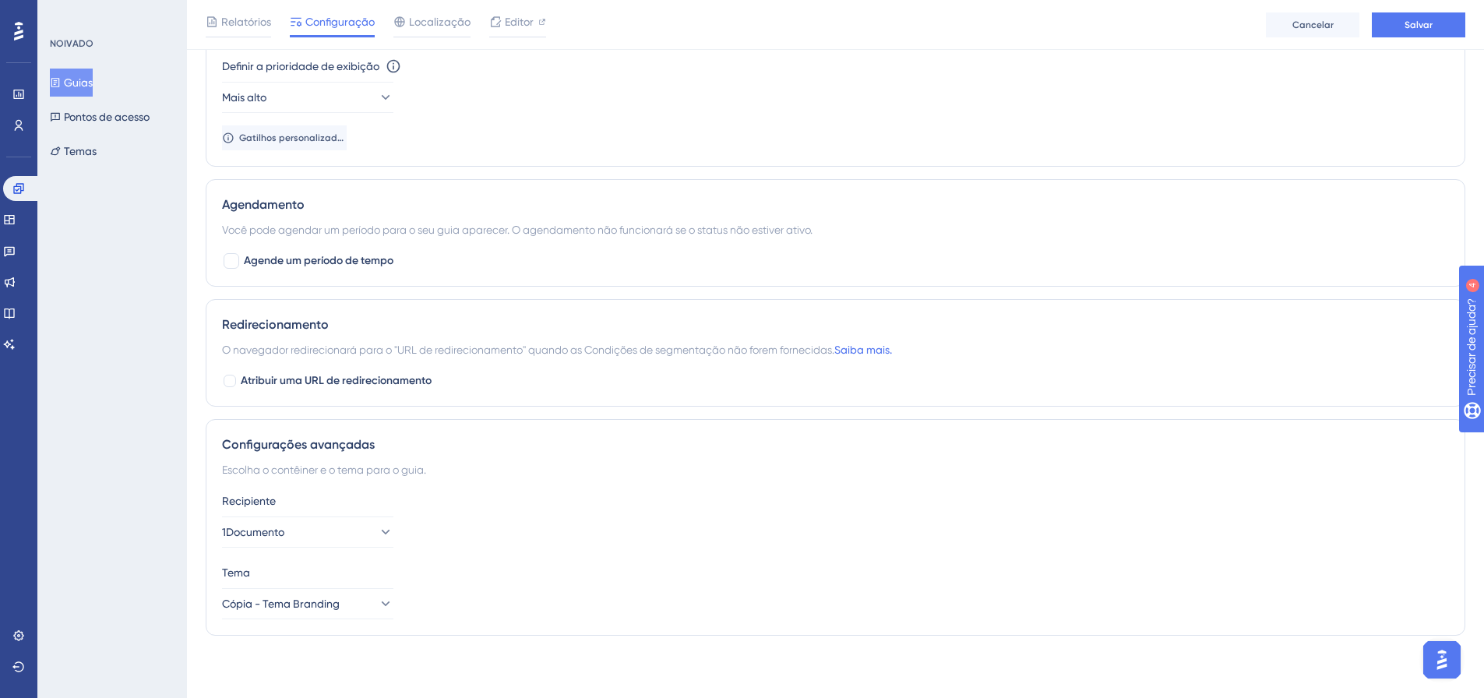
scroll to position [628, 0]
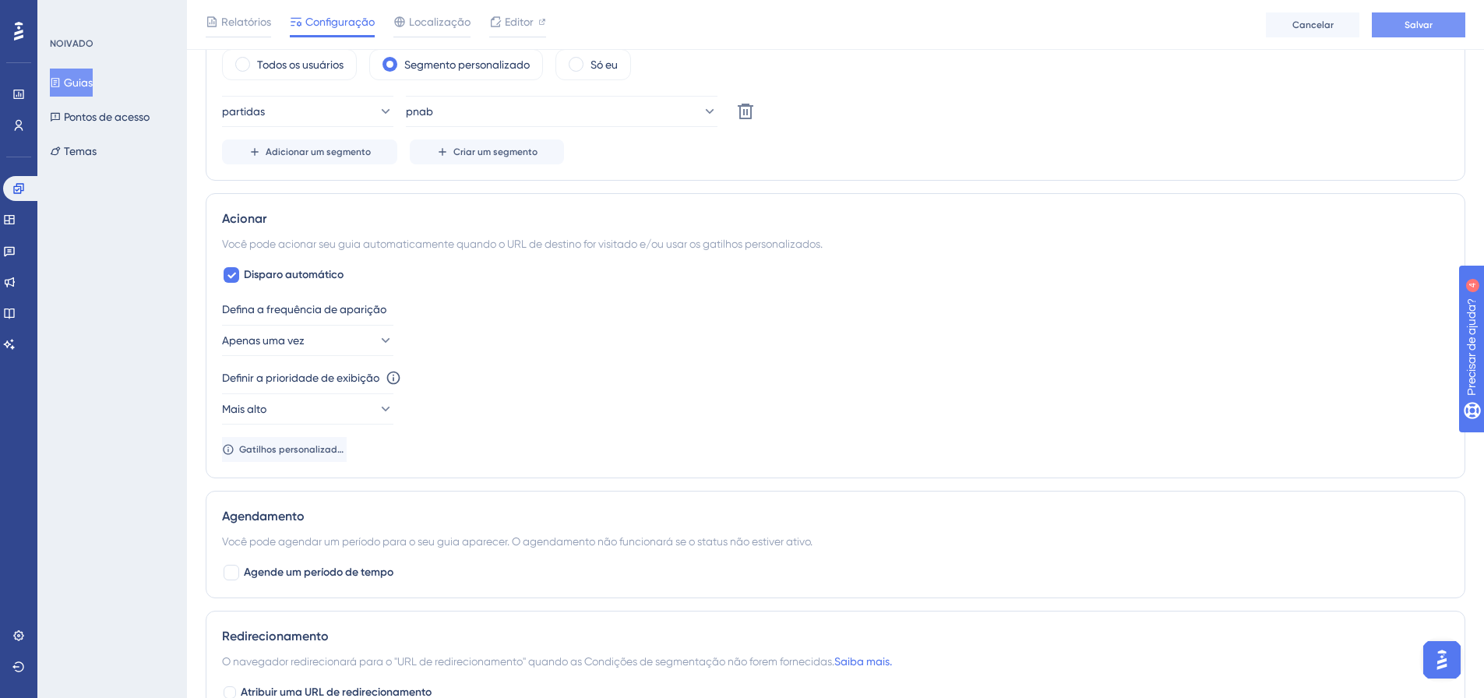
click at [1418, 23] on font "Salvar" at bounding box center [1418, 24] width 28 height 11
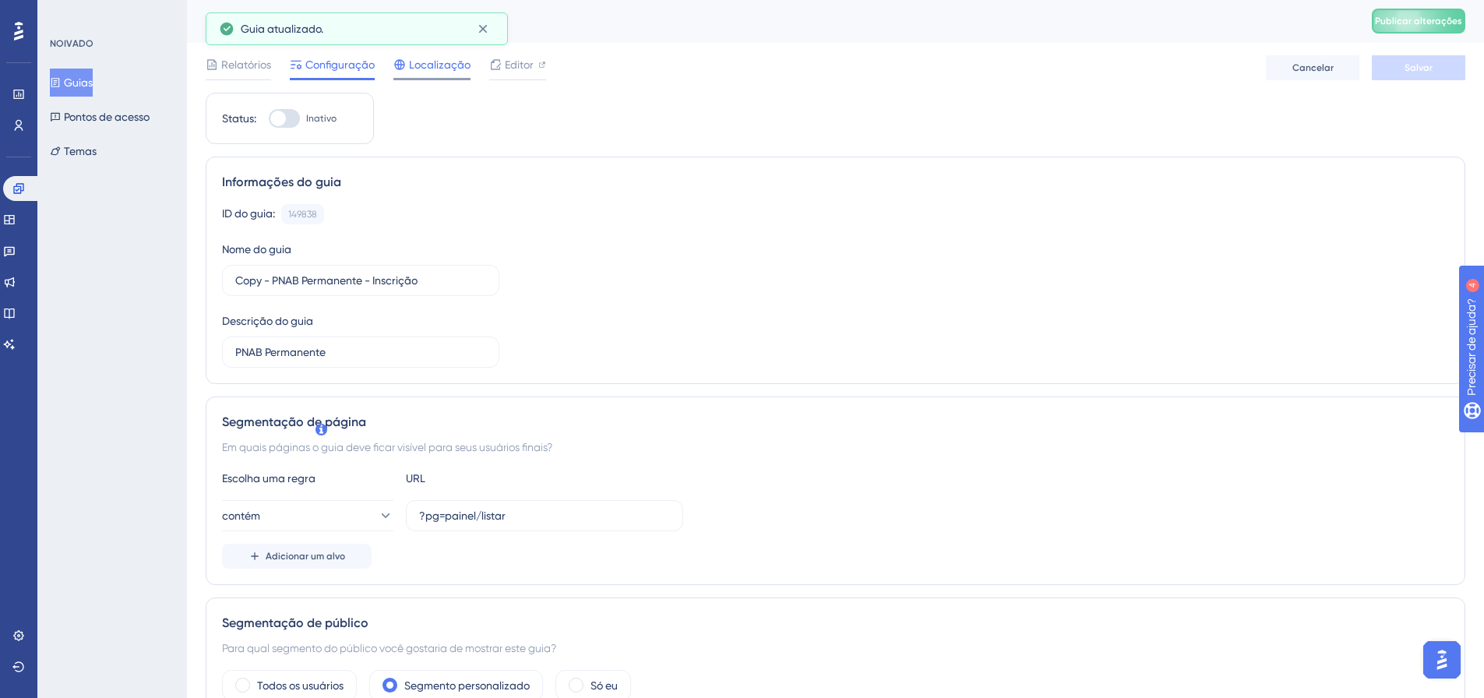
scroll to position [0, 0]
click at [516, 62] on font "Editor" at bounding box center [519, 65] width 29 height 12
